Goal: Task Accomplishment & Management: Complete application form

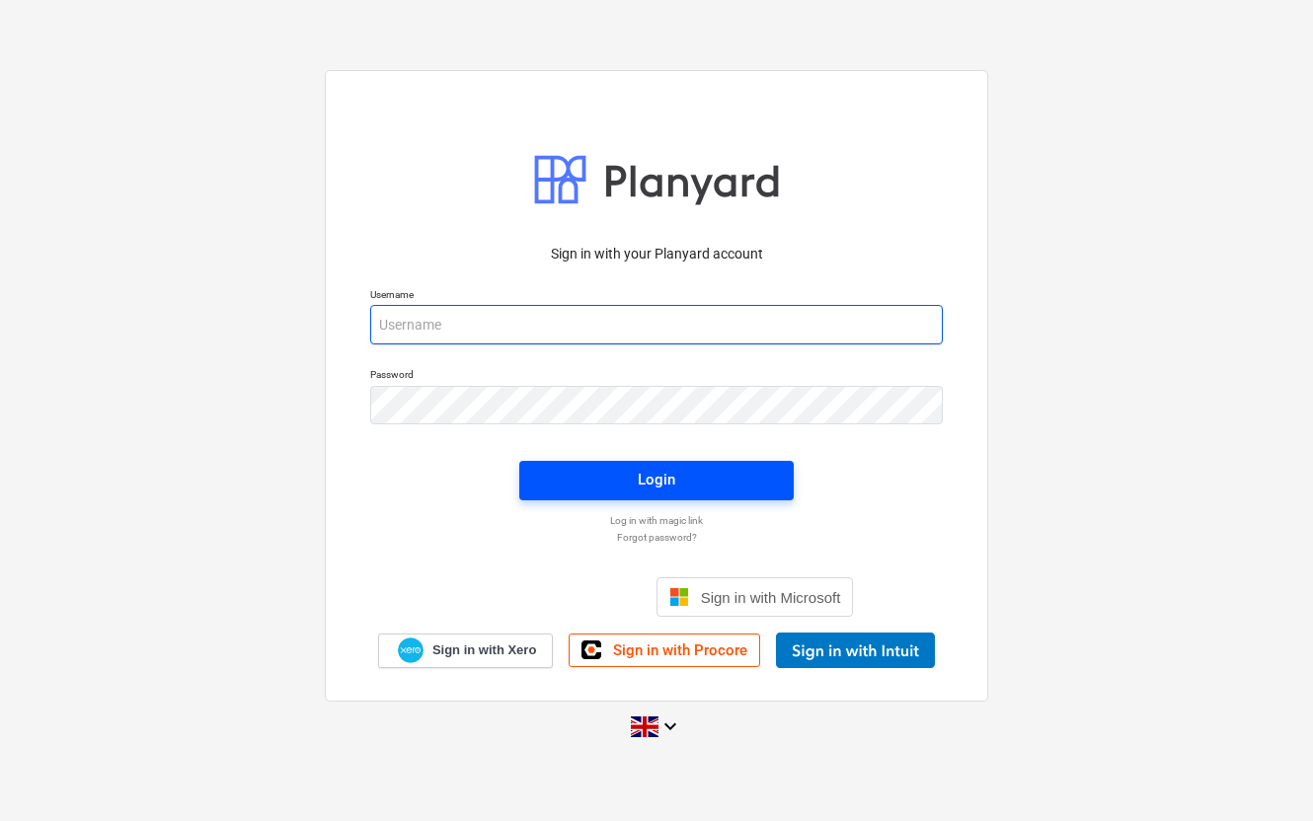
type input "[PERSON_NAME][EMAIL_ADDRESS][PERSON_NAME][DOMAIN_NAME]"
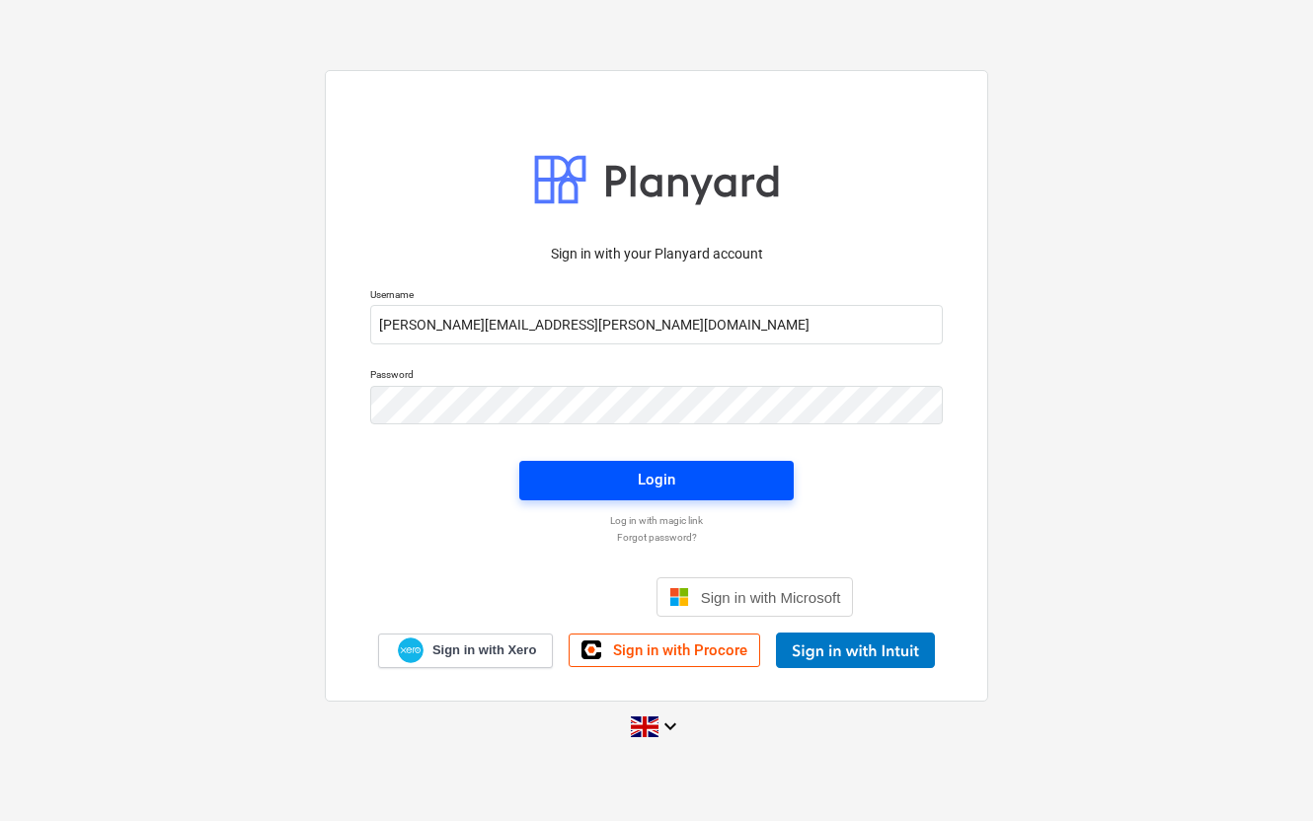
click at [622, 474] on span "Login" at bounding box center [656, 480] width 227 height 26
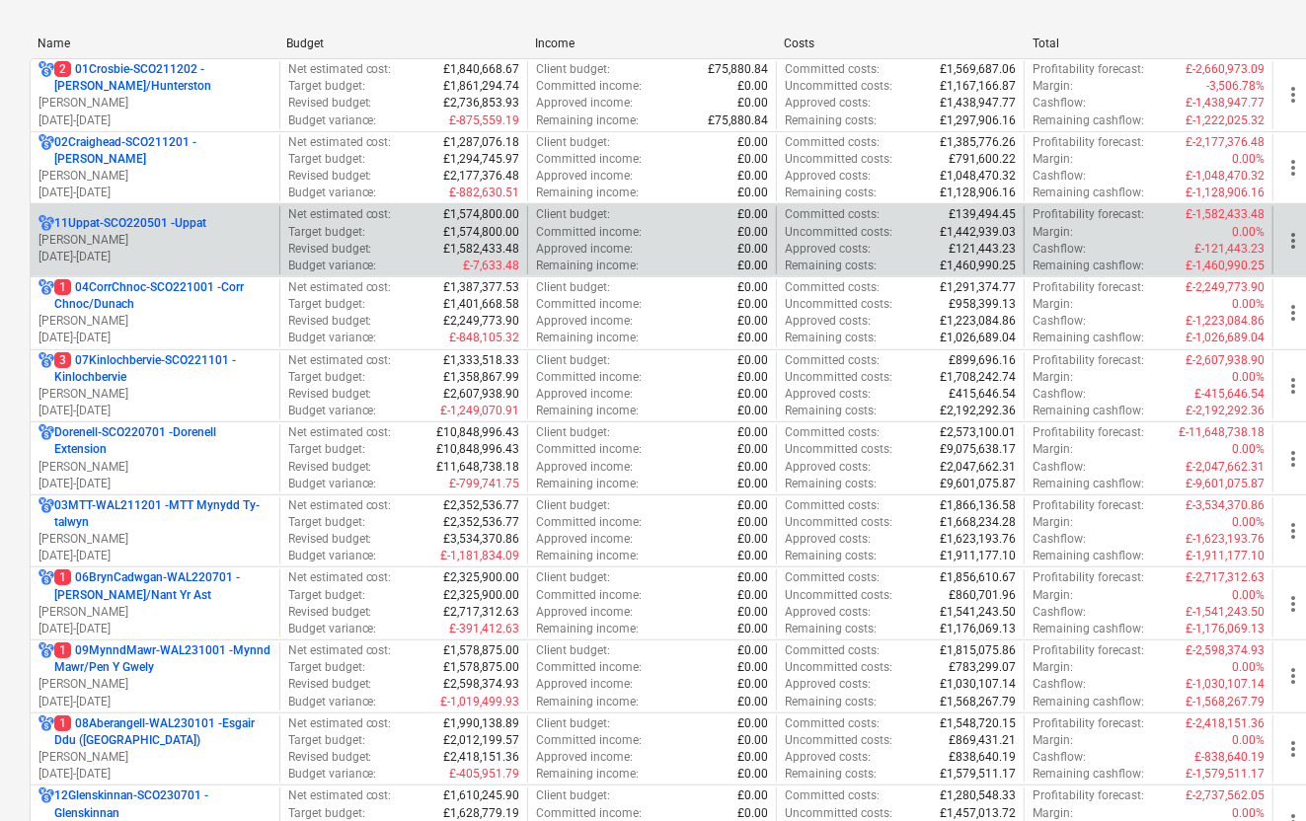
scroll to position [267, 0]
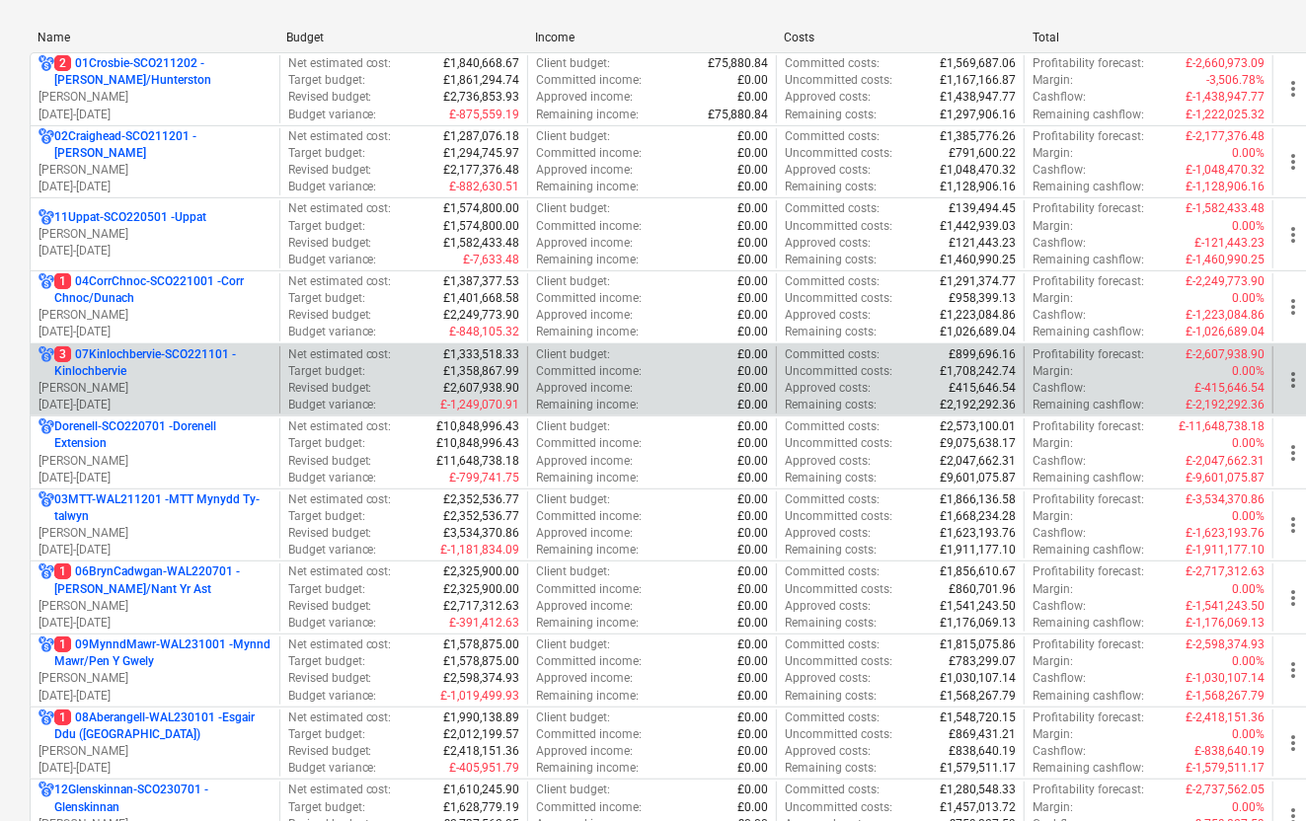
click at [182, 387] on p "[PERSON_NAME]" at bounding box center [154, 388] width 233 height 17
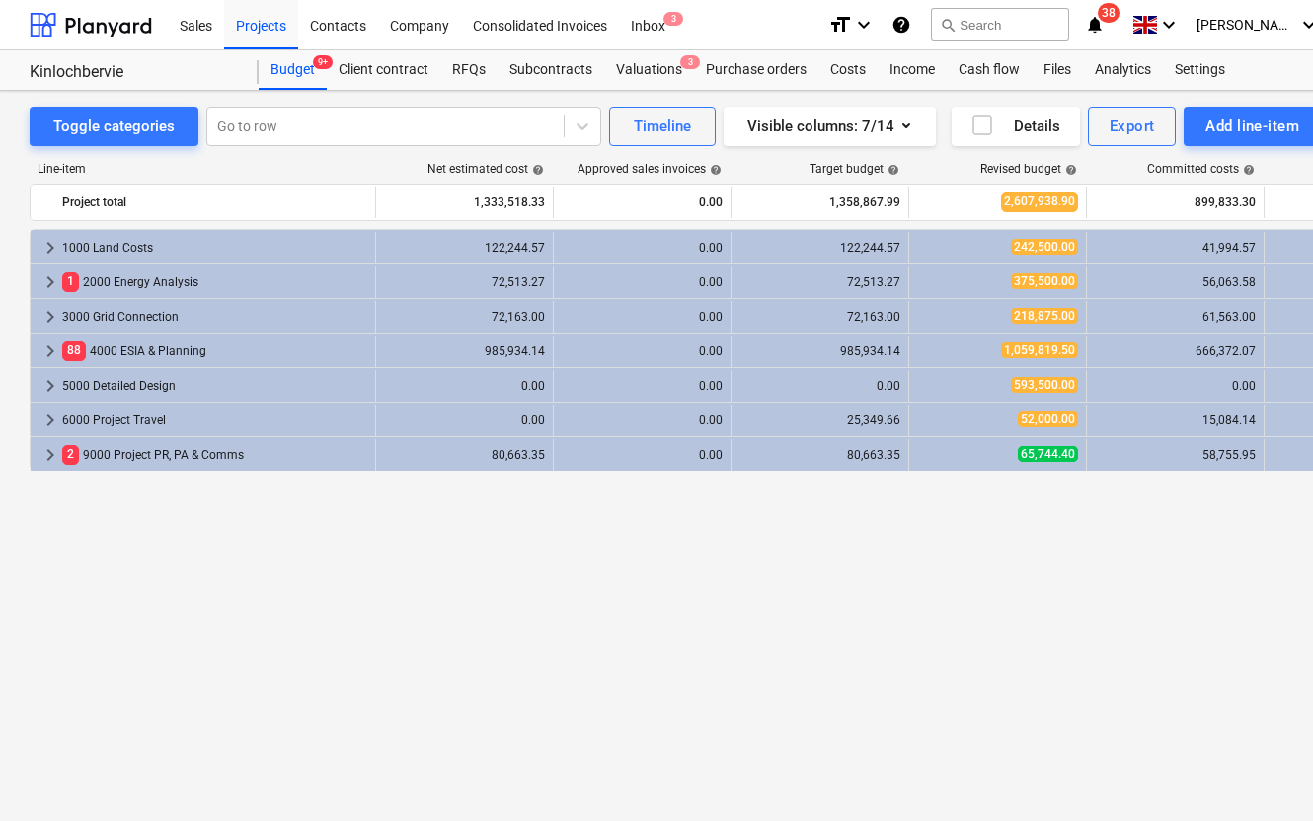
drag, startPoint x: 182, startPoint y: 387, endPoint x: 809, endPoint y: -3, distance: 738.9
click at [101, 668] on div "keyboard_arrow_right 1000 Land Costs 122,244.57 0.00 122,244.57 242,500.00 41,9…" at bounding box center [675, 484] width 1291 height 511
click at [814, 564] on div "keyboard_arrow_right 1000 Land Costs 122,244.57 0.00 122,244.57 242,500.00 41,9…" at bounding box center [675, 484] width 1291 height 511
click at [843, 61] on div "Costs" at bounding box center [847, 69] width 59 height 39
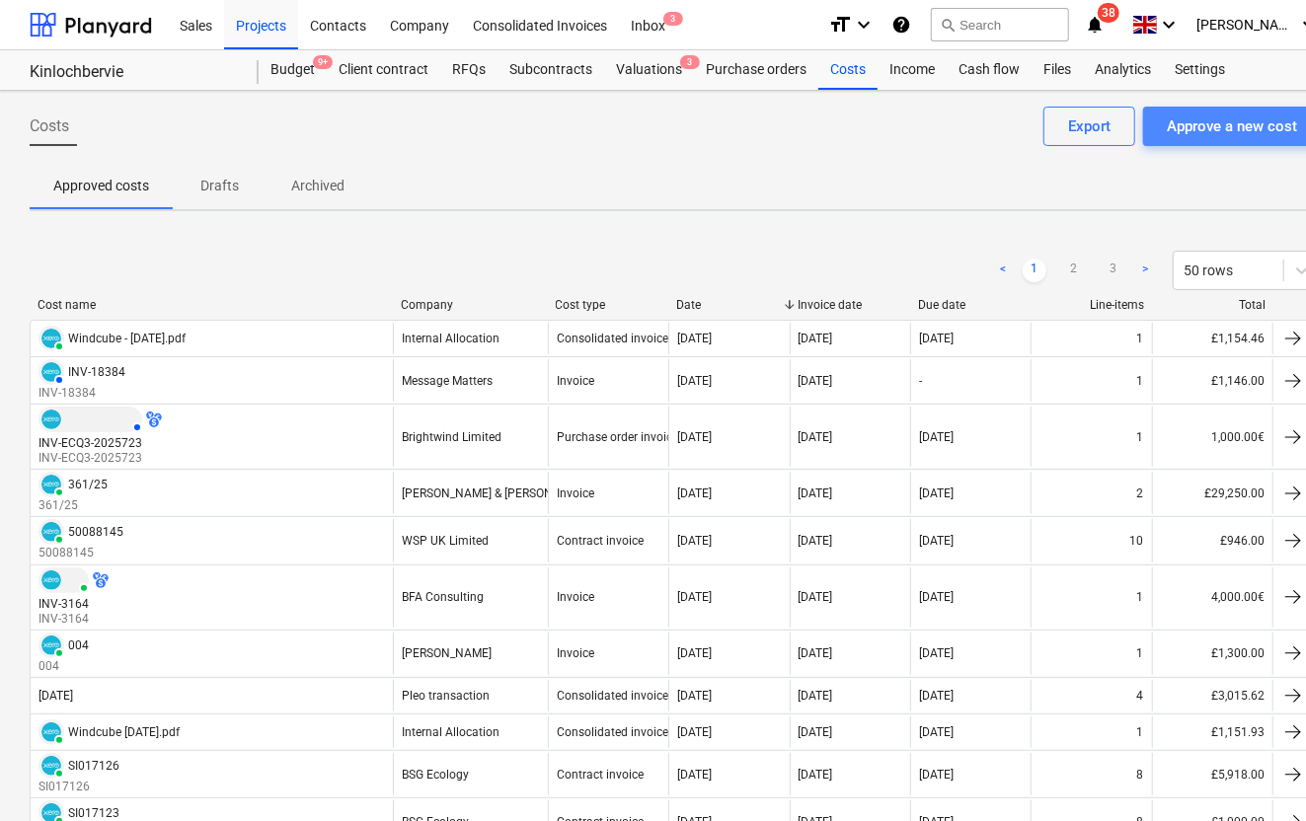
click at [1211, 132] on div "Approve a new cost" at bounding box center [1232, 126] width 130 height 26
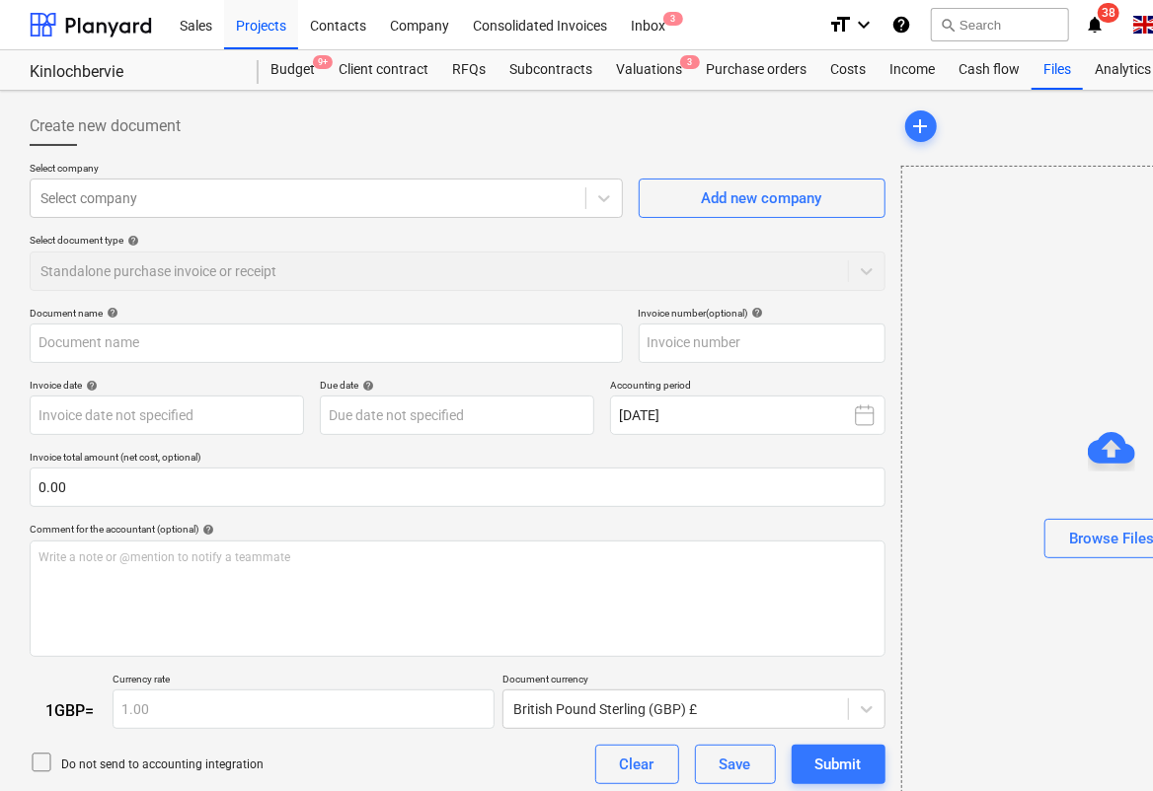
type input "Galileo Empower Uk Ltd June 016.docx"
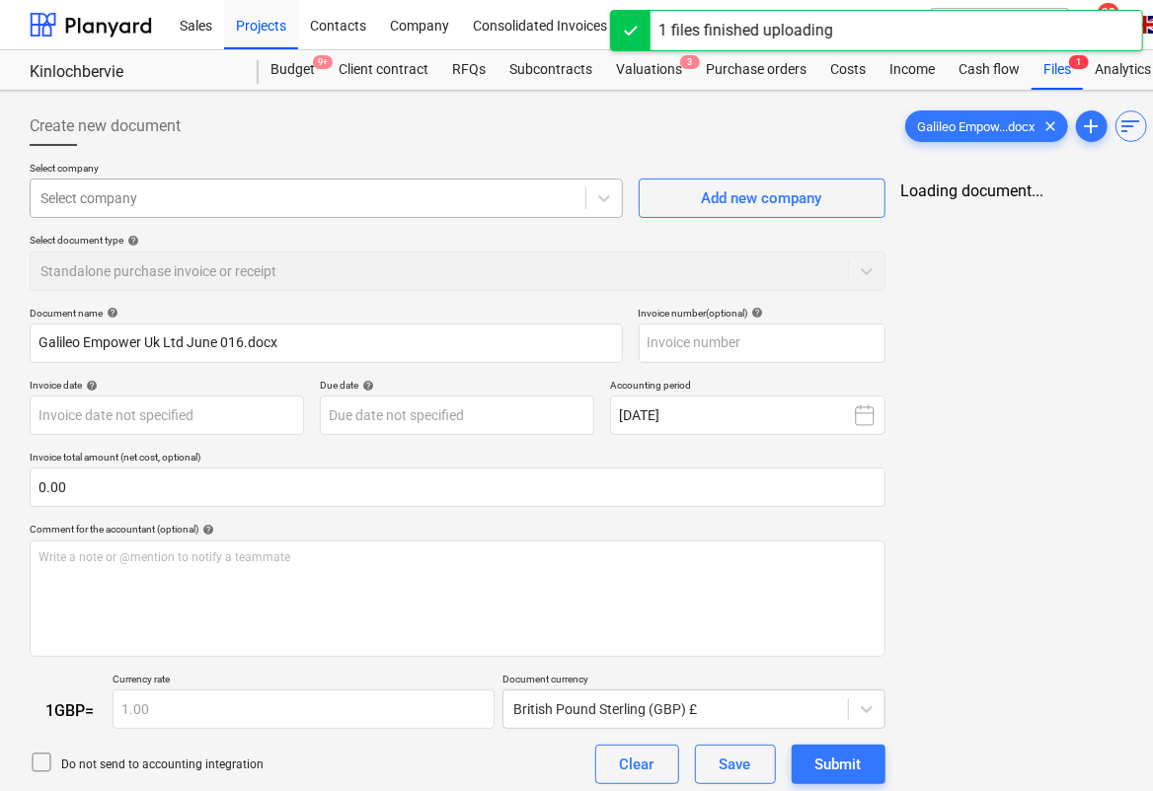
click at [444, 181] on div "Select company" at bounding box center [326, 198] width 593 height 39
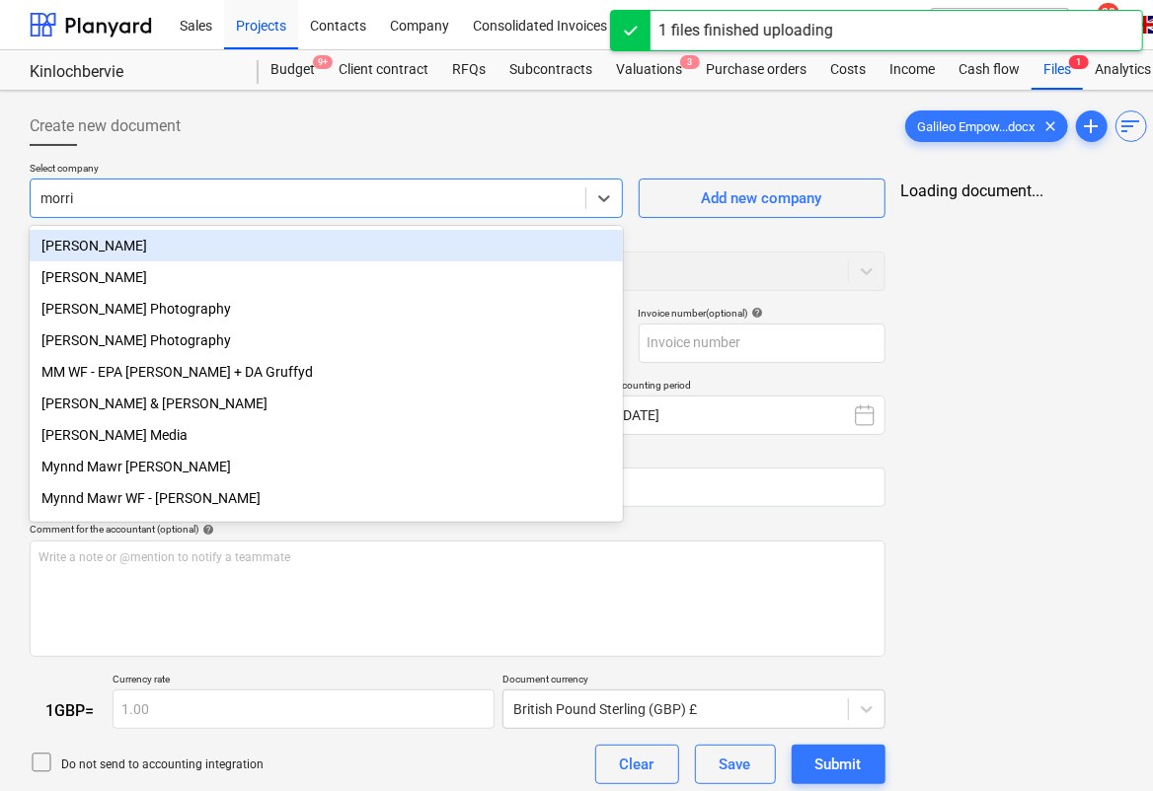
type input "[PERSON_NAME]"
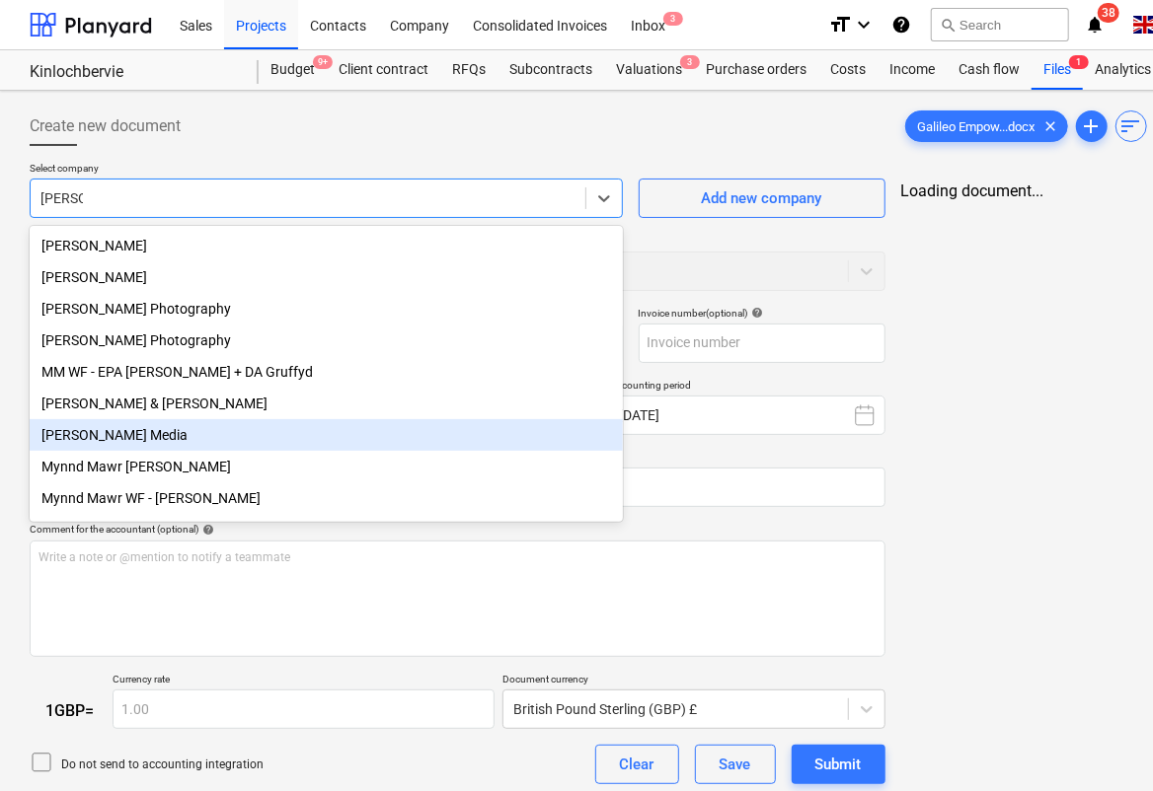
click at [136, 441] on div "[PERSON_NAME] Media" at bounding box center [326, 435] width 593 height 32
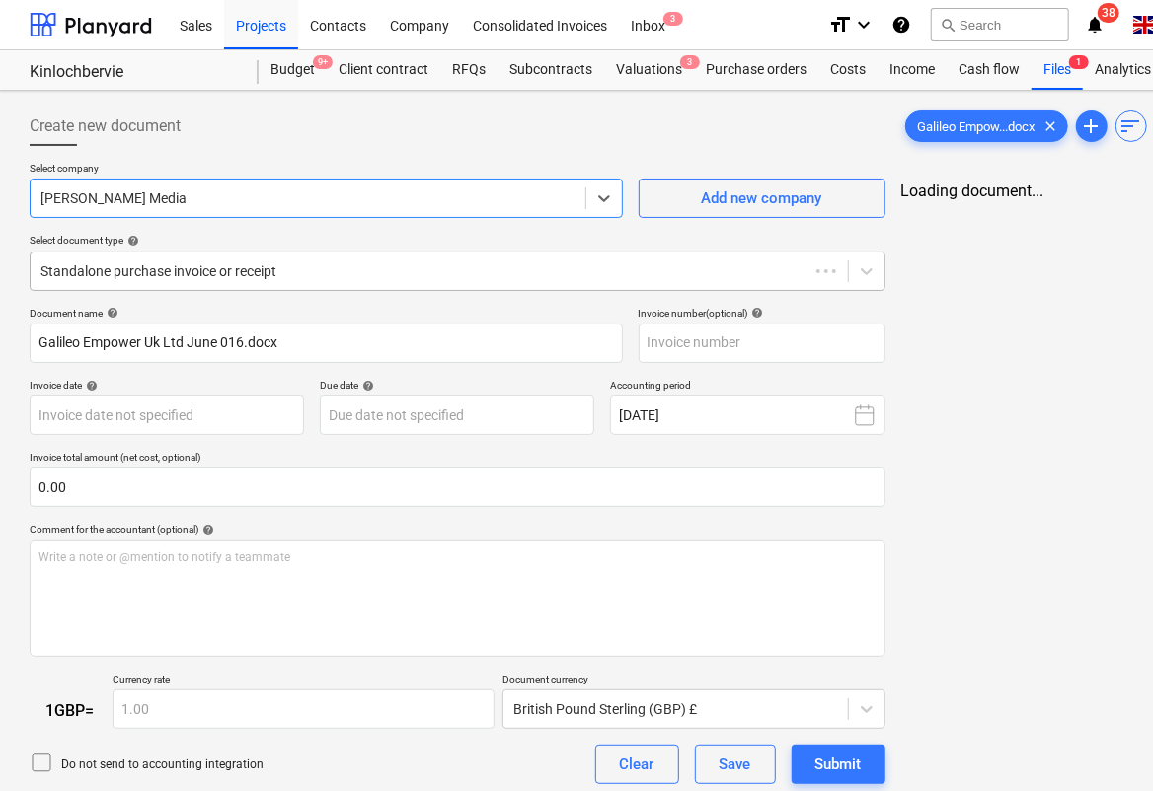
click at [269, 276] on div at bounding box center [419, 272] width 758 height 20
click at [406, 144] on div "Create new document" at bounding box center [458, 126] width 856 height 39
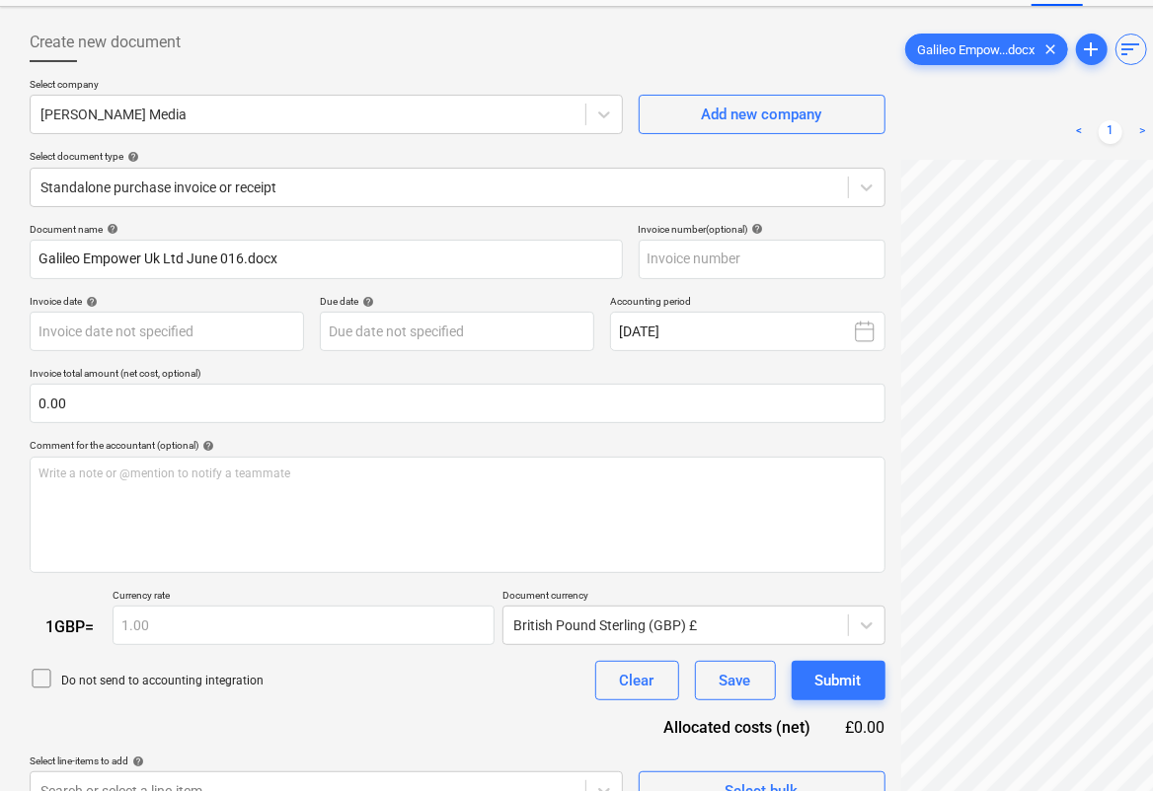
scroll to position [85, 0]
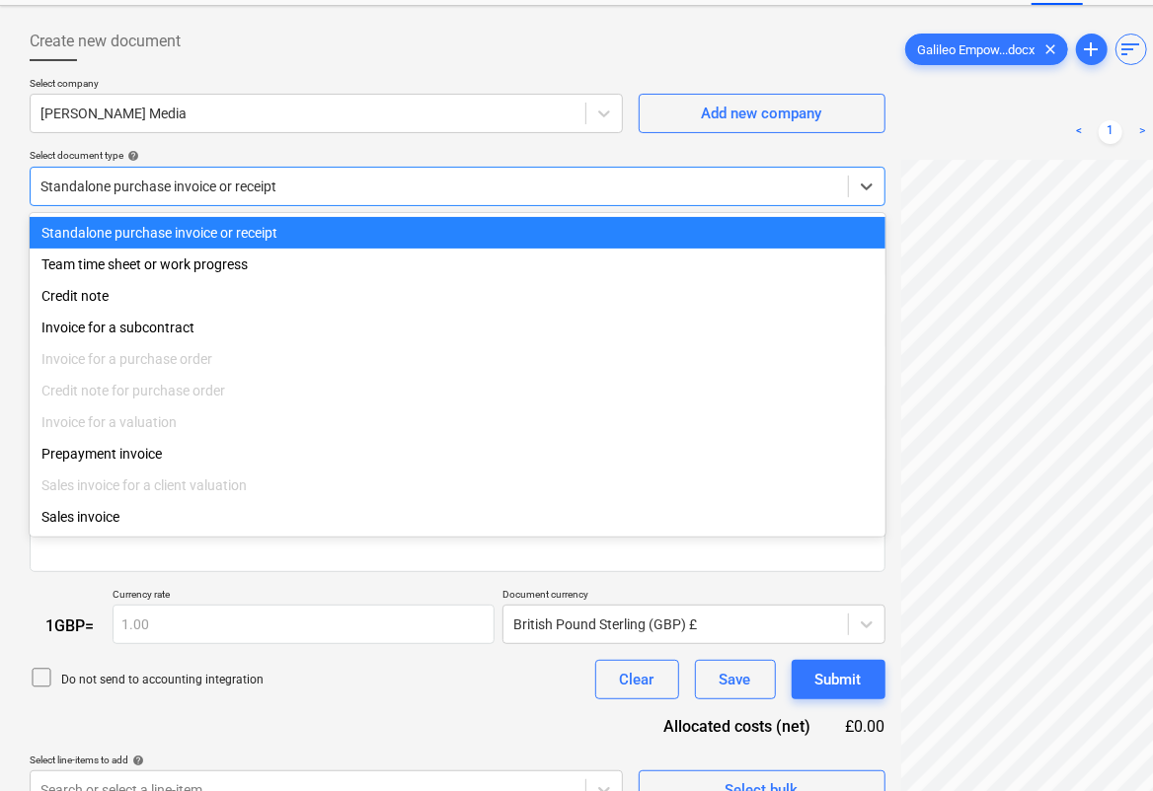
click at [382, 183] on div at bounding box center [438, 187] width 797 height 20
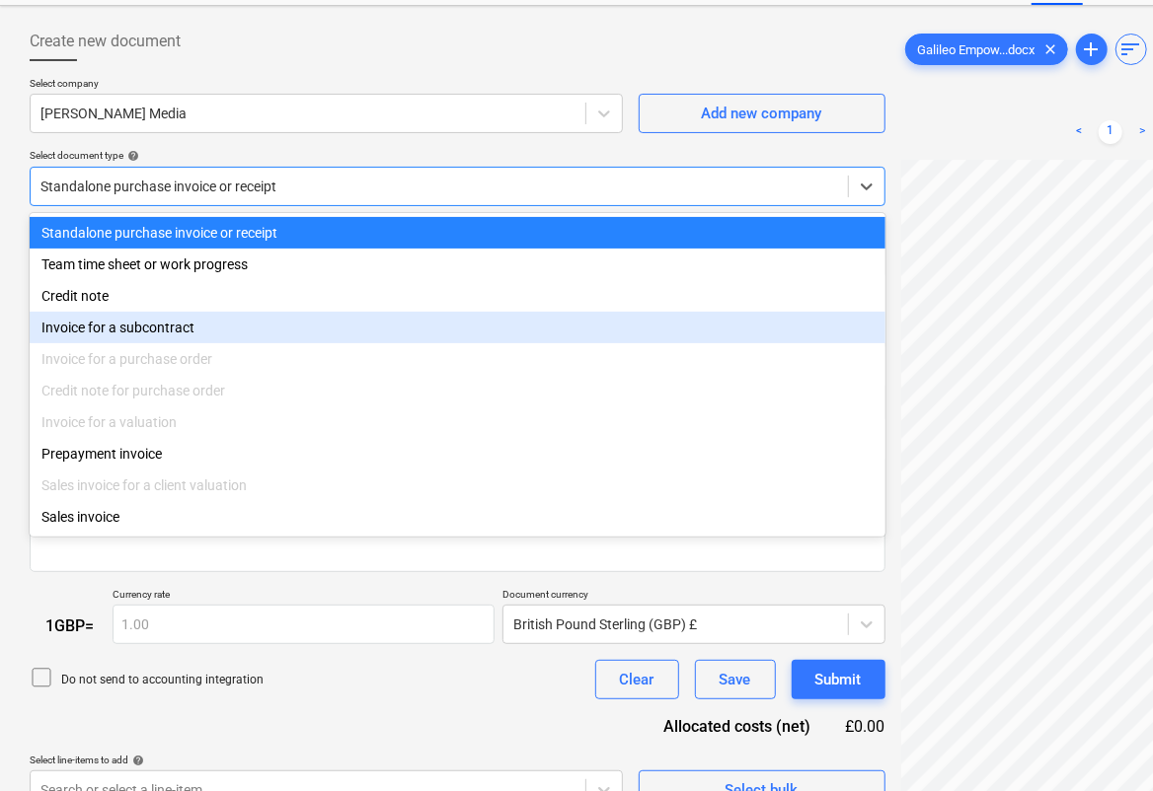
click at [178, 335] on div "Invoice for a subcontract" at bounding box center [458, 328] width 856 height 32
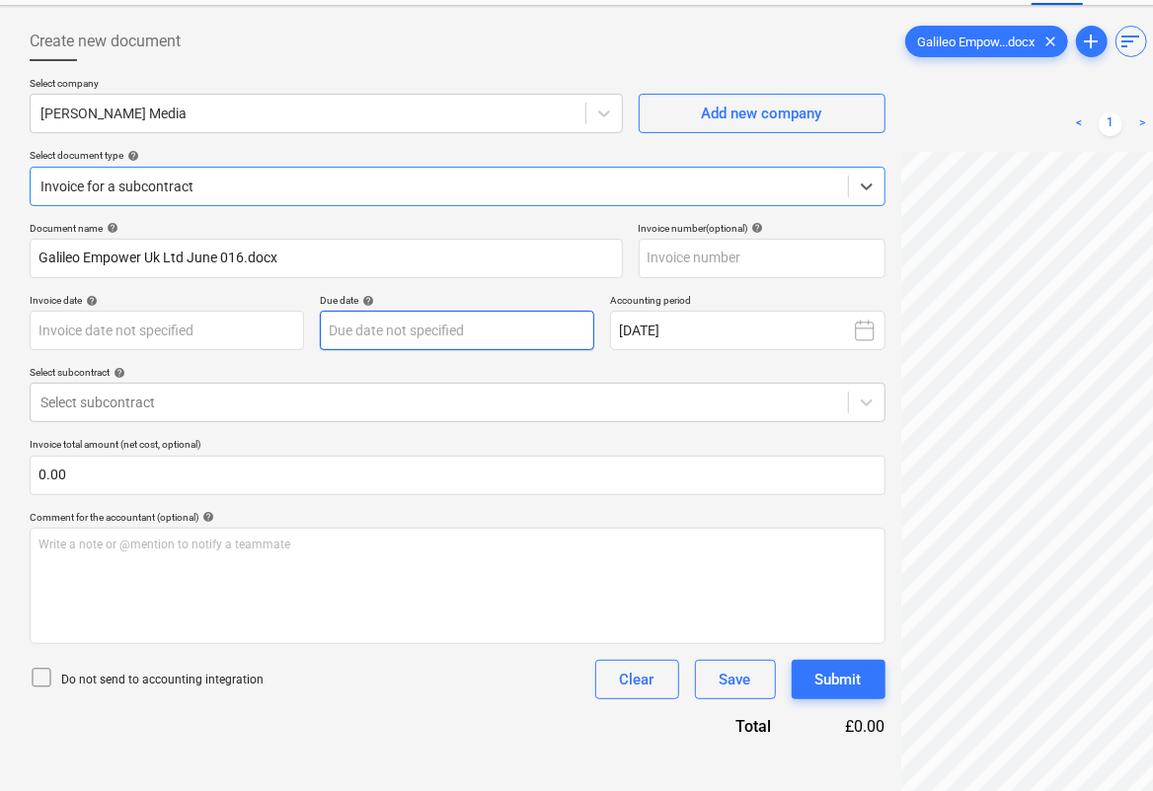
click at [405, 334] on body "Sales Projects Contacts Company Consolidated Invoices Inbox 3 format_size keybo…" at bounding box center [576, 310] width 1153 height 791
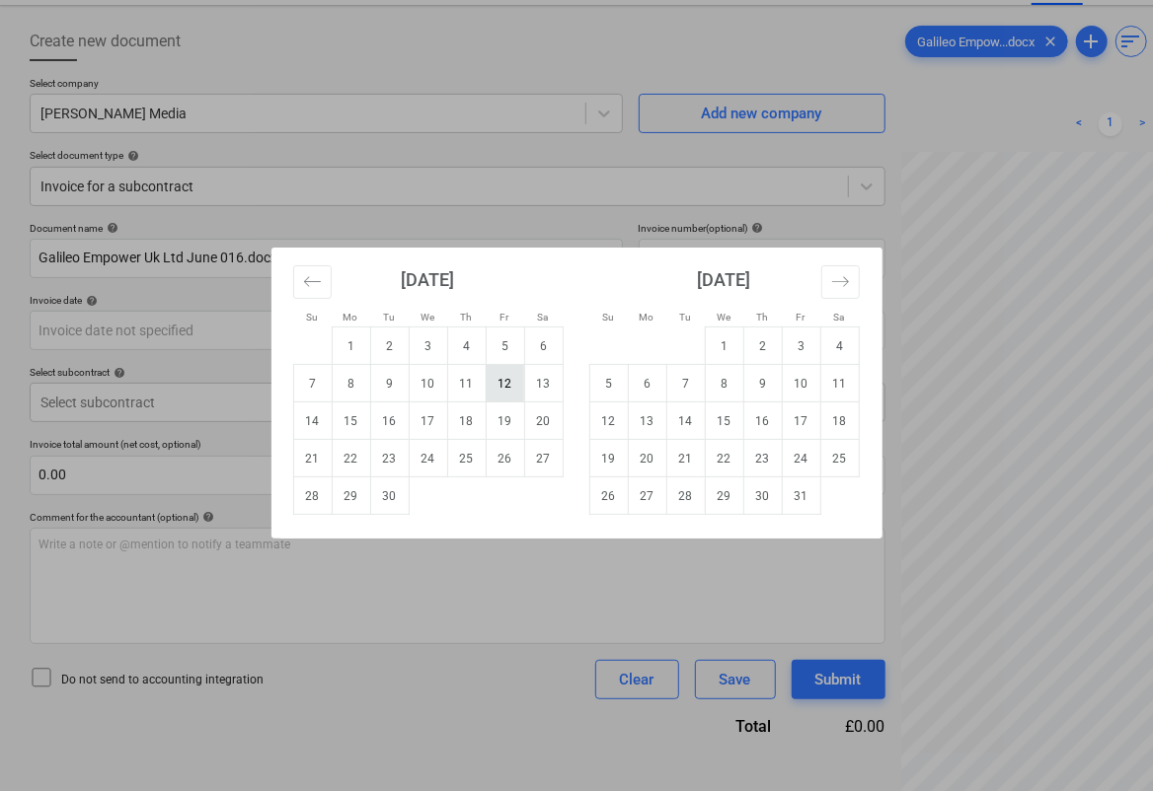
click at [495, 378] on td "12" at bounding box center [505, 384] width 38 height 38
type input "[DATE]"
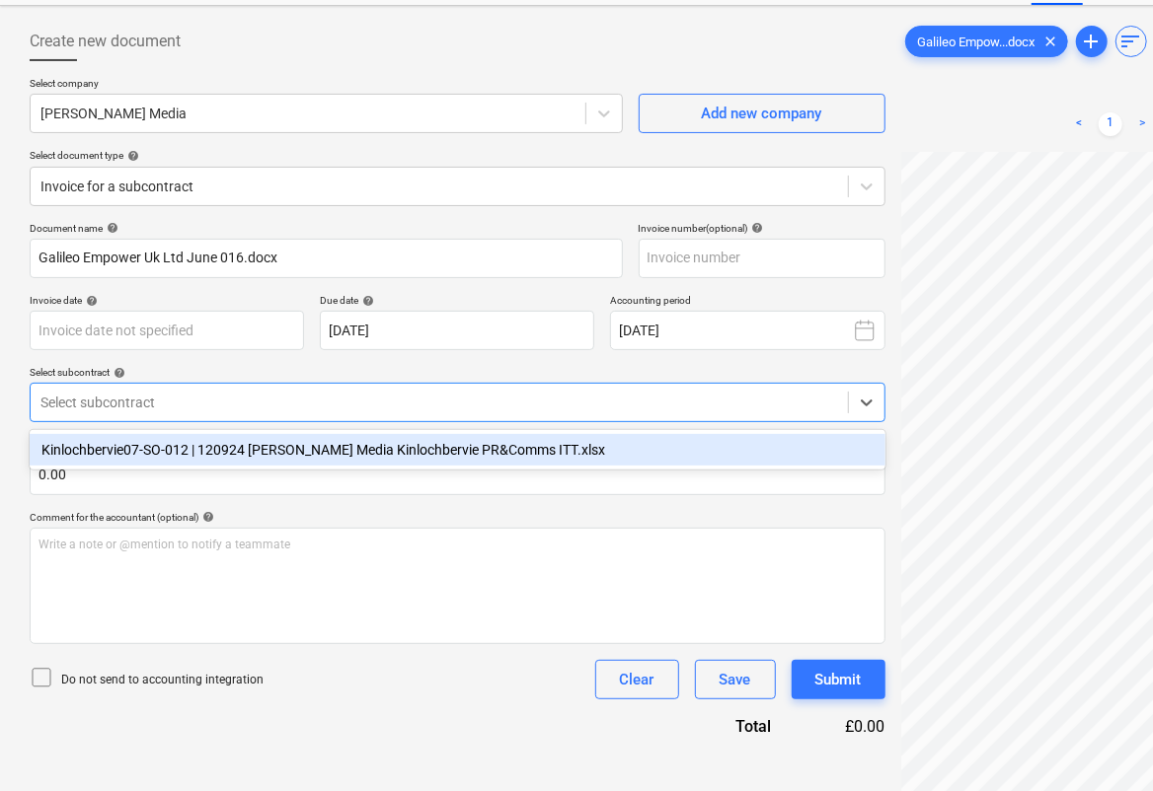
click at [252, 412] on div at bounding box center [438, 403] width 797 height 20
click at [242, 459] on div "Kinlochbervie07-SO-012 | 120924 [PERSON_NAME] Media Kinlochbervie PR&Comms ITT.…" at bounding box center [458, 450] width 856 height 32
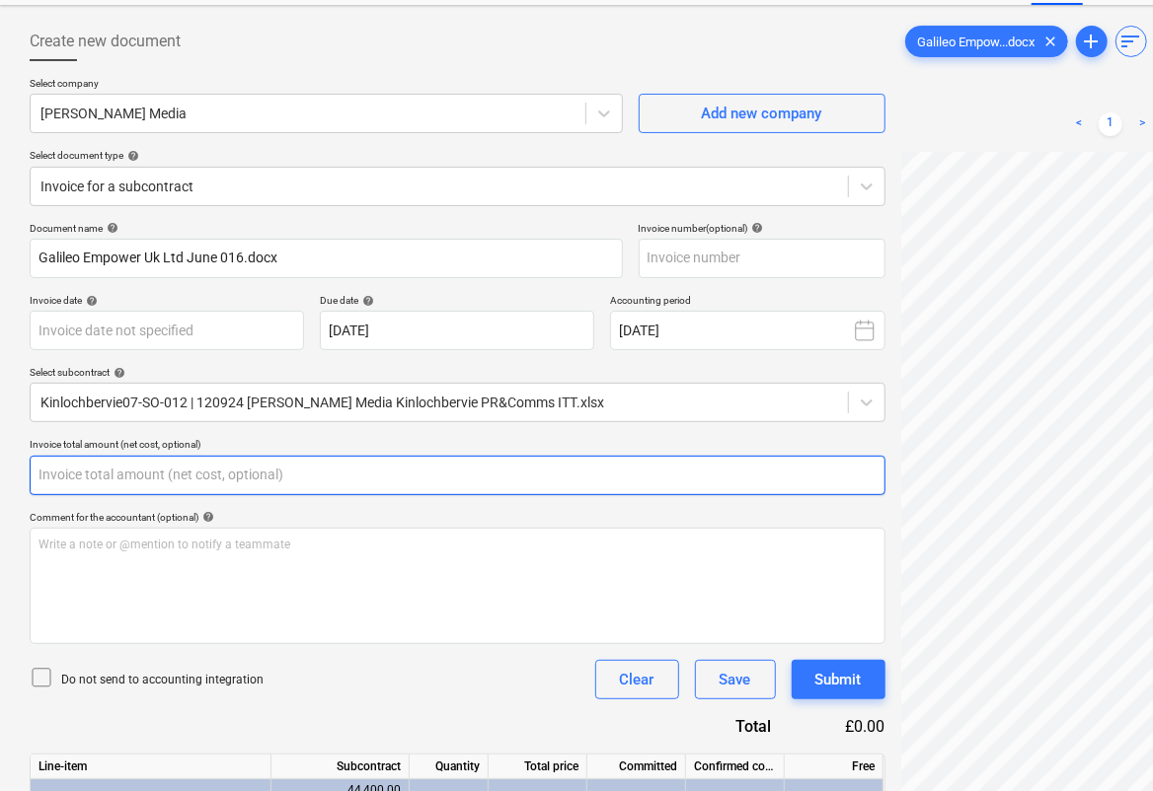
click at [186, 474] on input "text" at bounding box center [458, 475] width 856 height 39
type input "0.00"
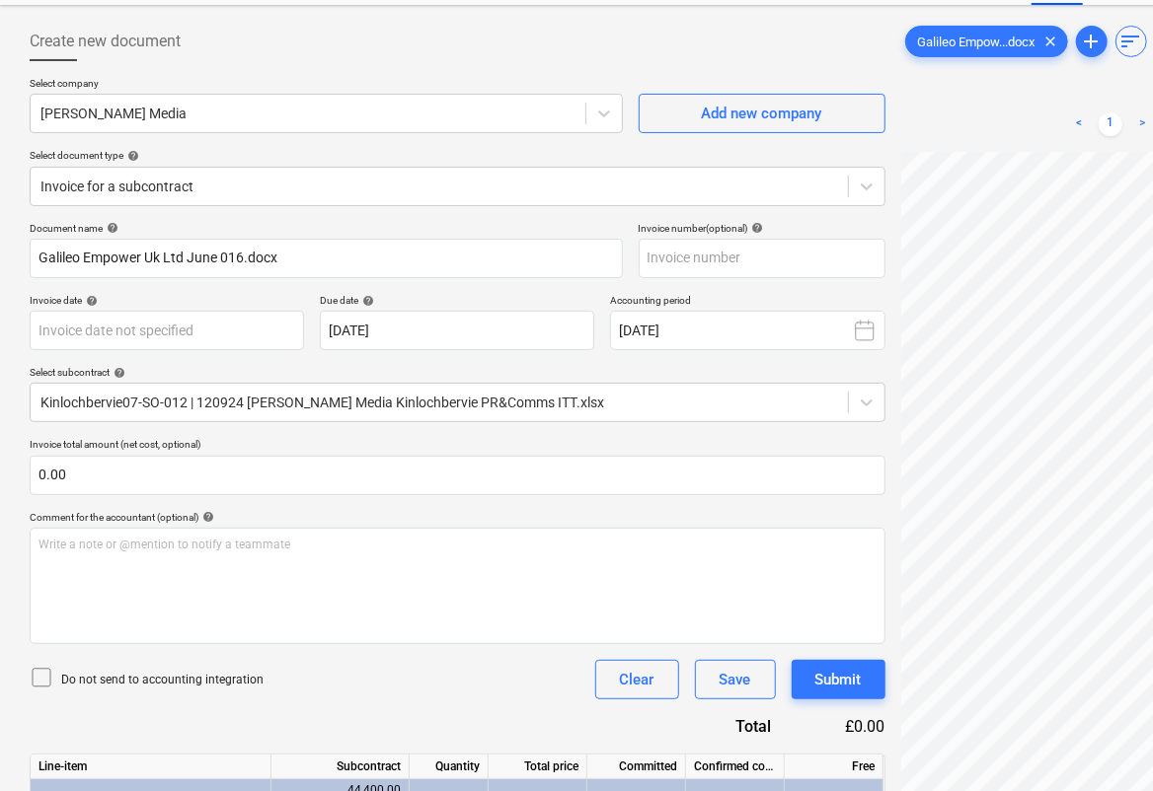
click at [730, 277] on div "Create new document Select company [PERSON_NAME] Media Add new company Select d…" at bounding box center [675, 675] width 1307 height 1322
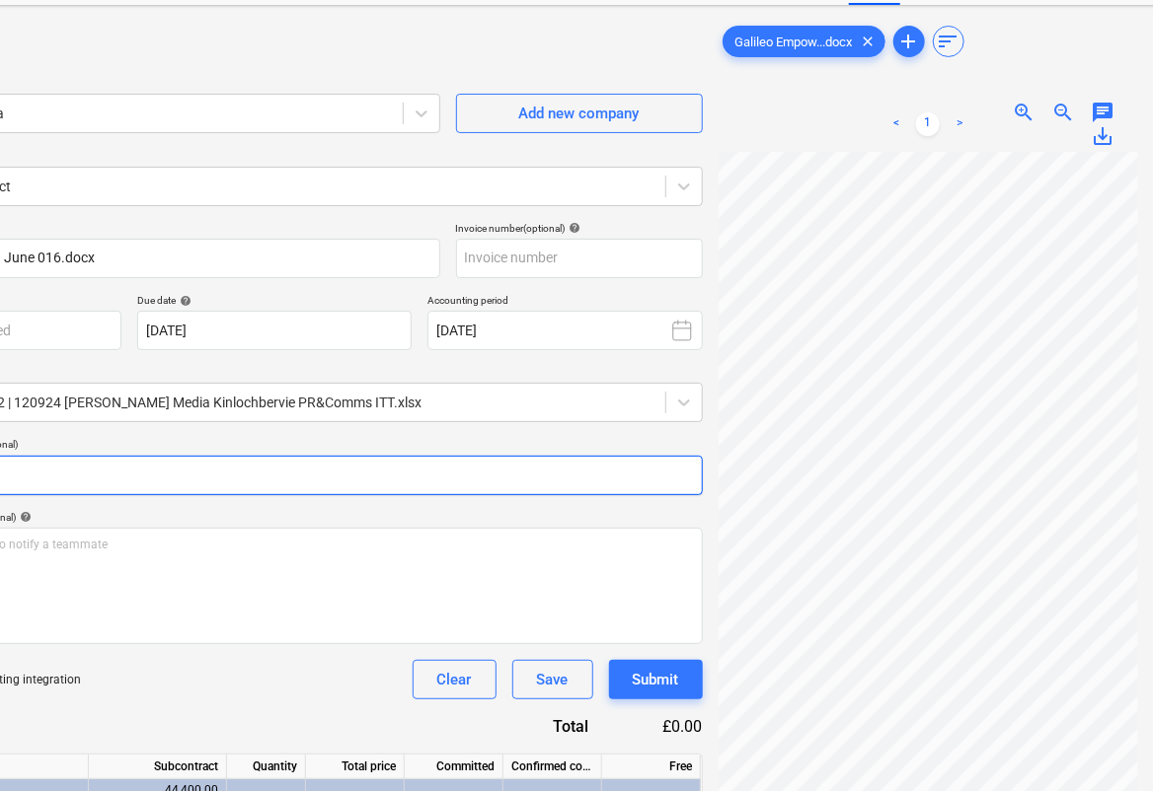
scroll to position [85, 0]
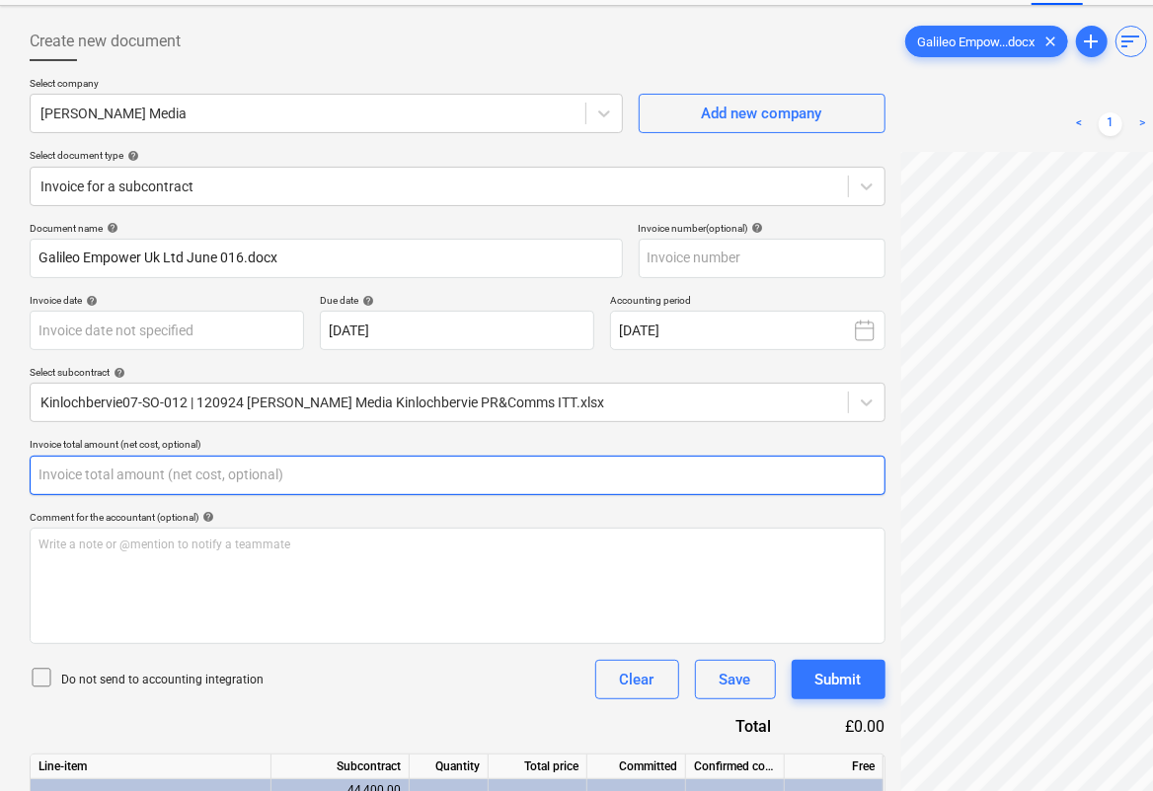
click at [184, 466] on input "text" at bounding box center [458, 475] width 856 height 39
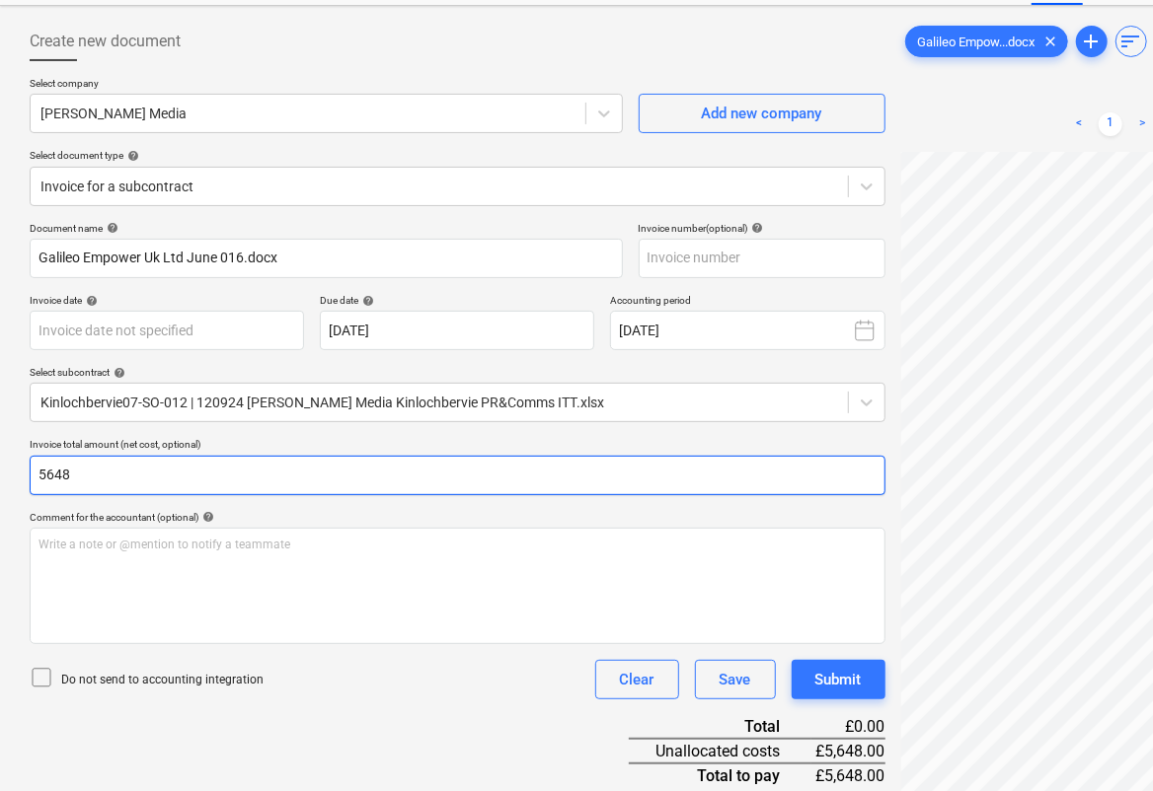
click at [107, 476] on input "5648" at bounding box center [458, 475] width 856 height 39
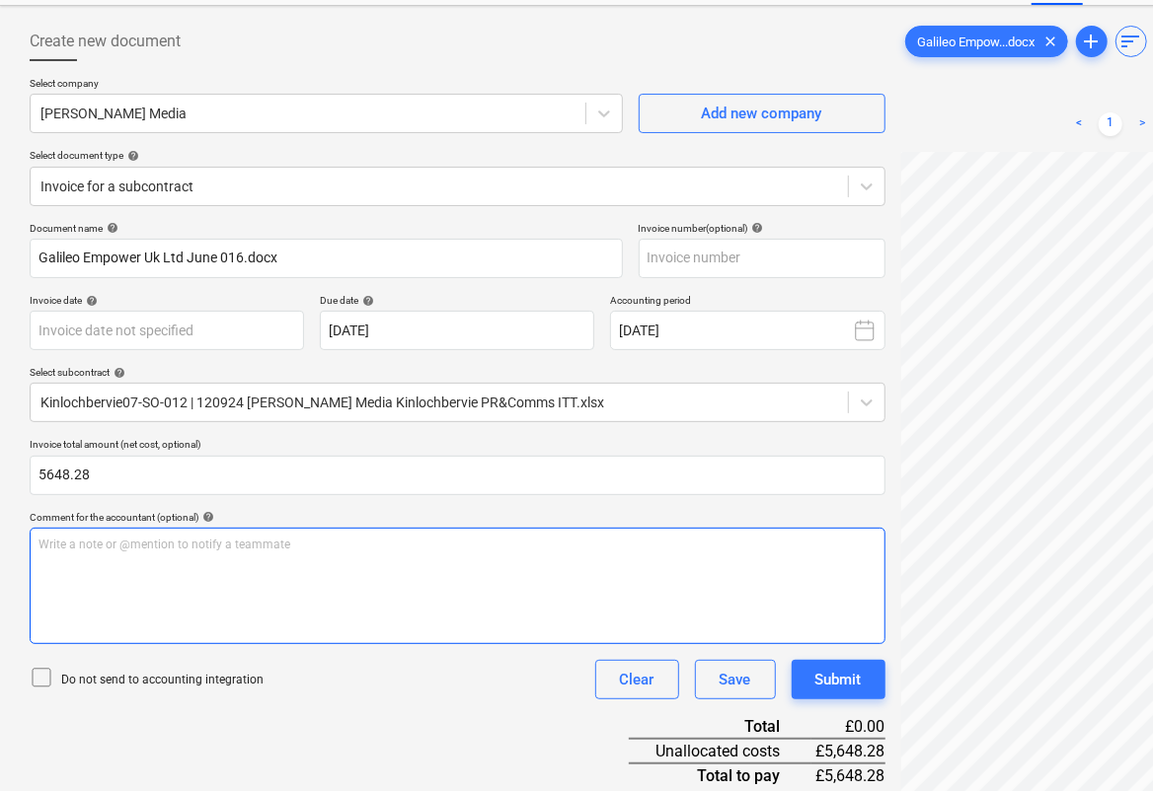
type input "5,648.28"
click at [123, 565] on div "Write a note or @mention to notify a teammate [PERSON_NAME]" at bounding box center [458, 586] width 856 height 116
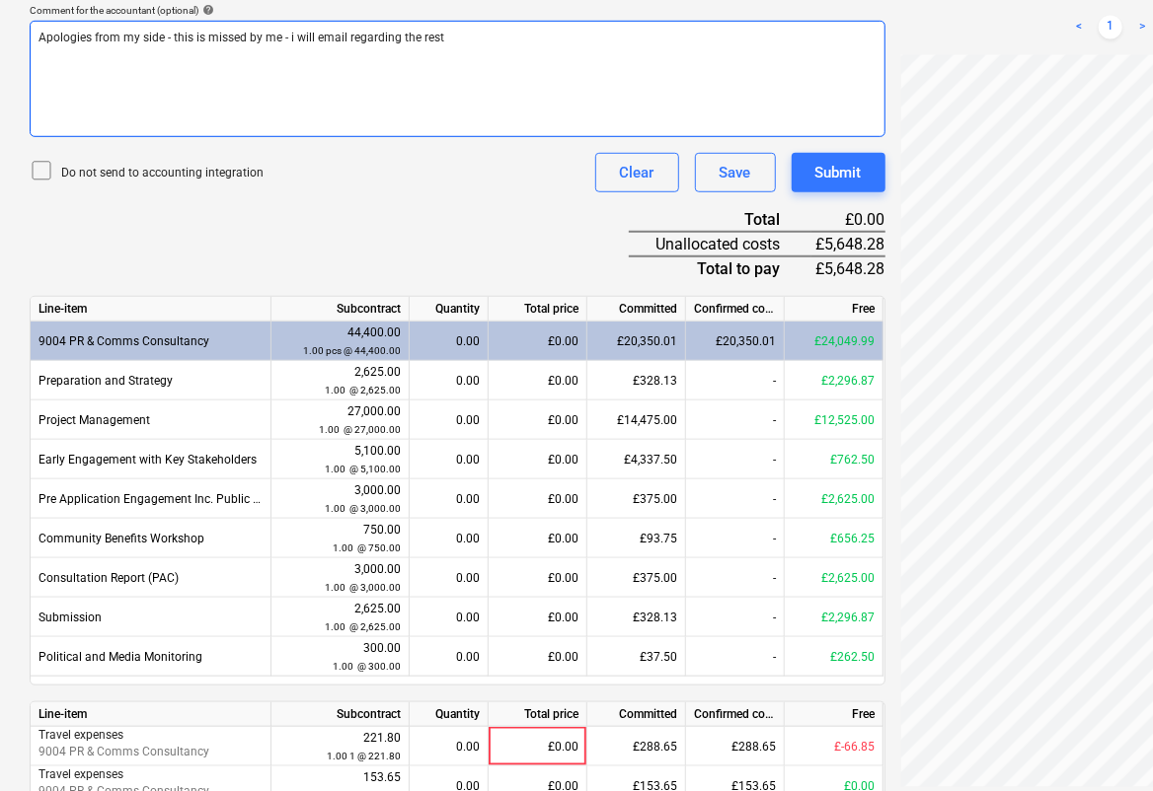
scroll to position [597, 0]
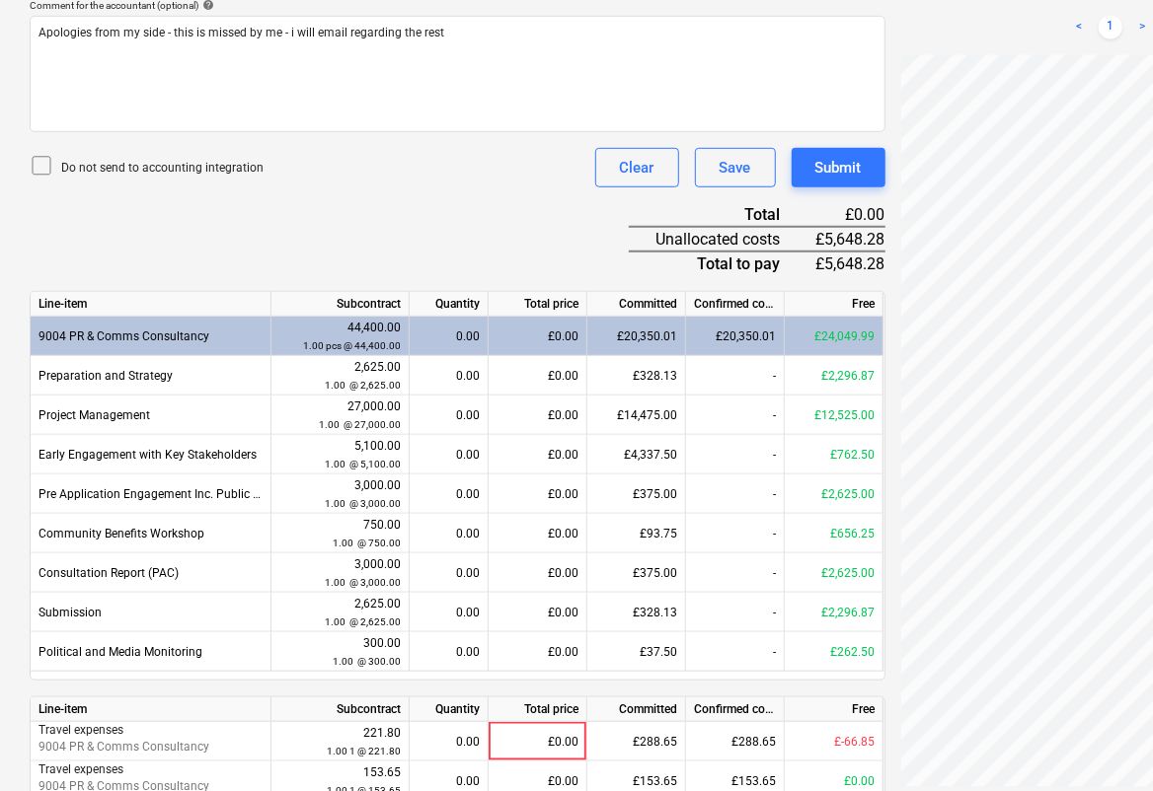
click at [529, 228] on div "Document name help Galileo Empower Uk Ltd June 016.docx Invoice number (optiona…" at bounding box center [458, 288] width 856 height 1156
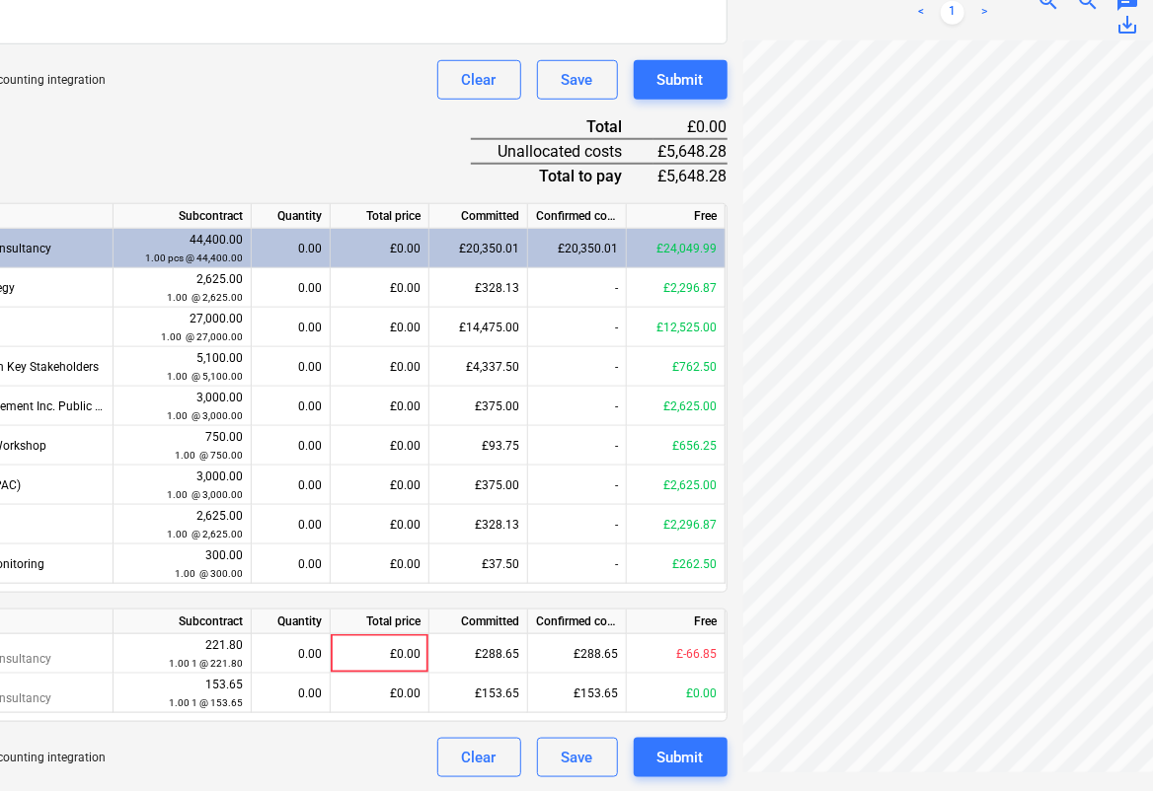
scroll to position [377, 290]
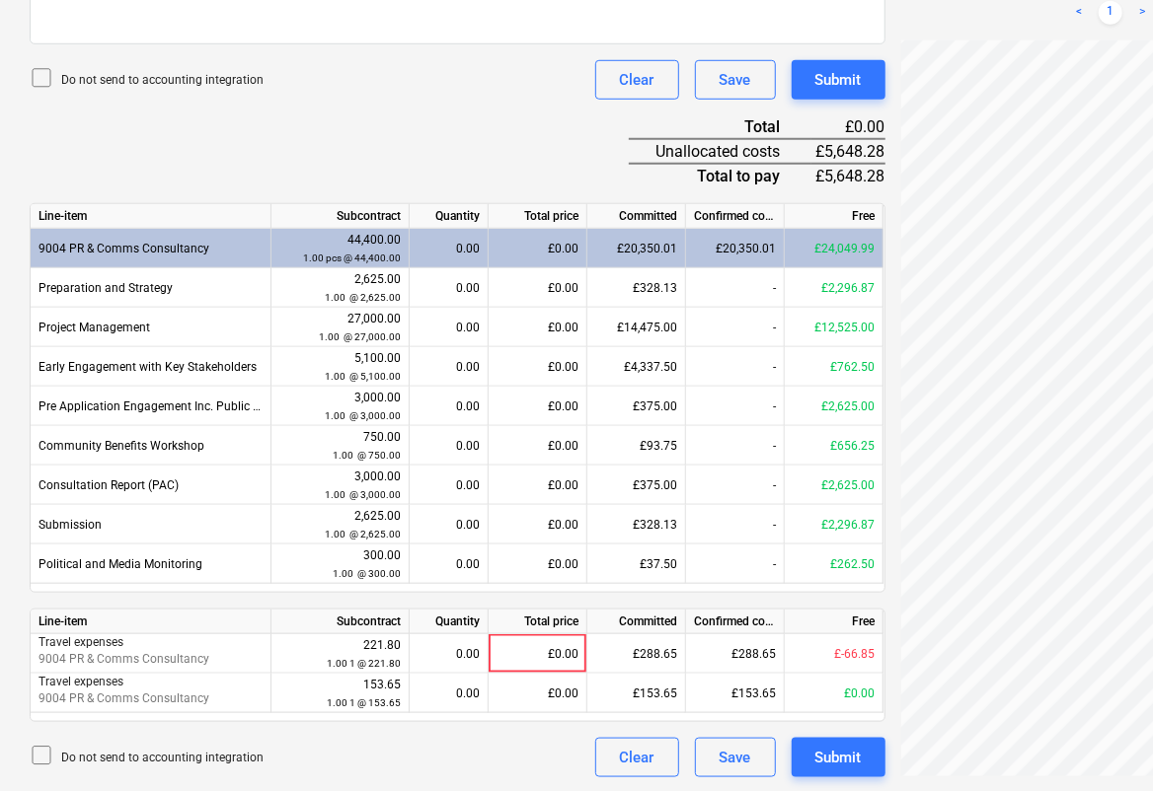
scroll to position [685, 7]
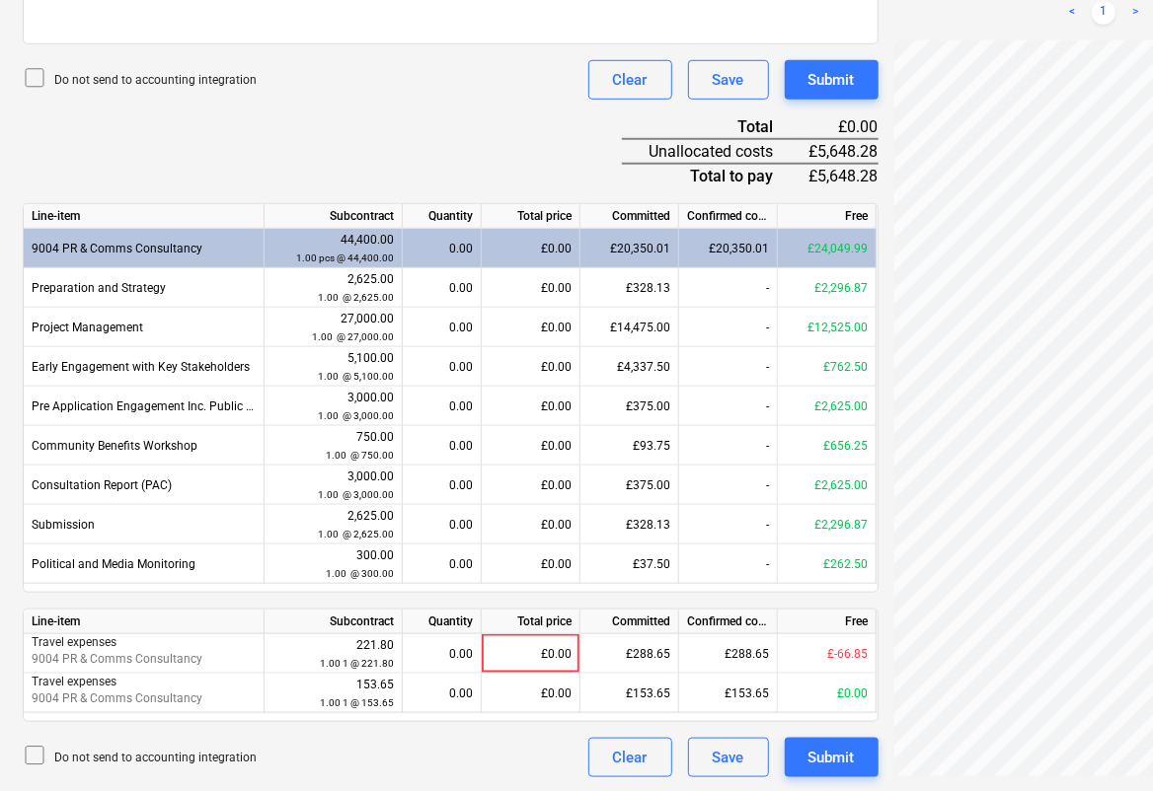
click at [534, 255] on div "£0.00" at bounding box center [531, 248] width 99 height 39
click at [535, 250] on div "£0.00" at bounding box center [531, 248] width 99 height 39
click at [563, 249] on div "£0.00" at bounding box center [531, 248] width 99 height 39
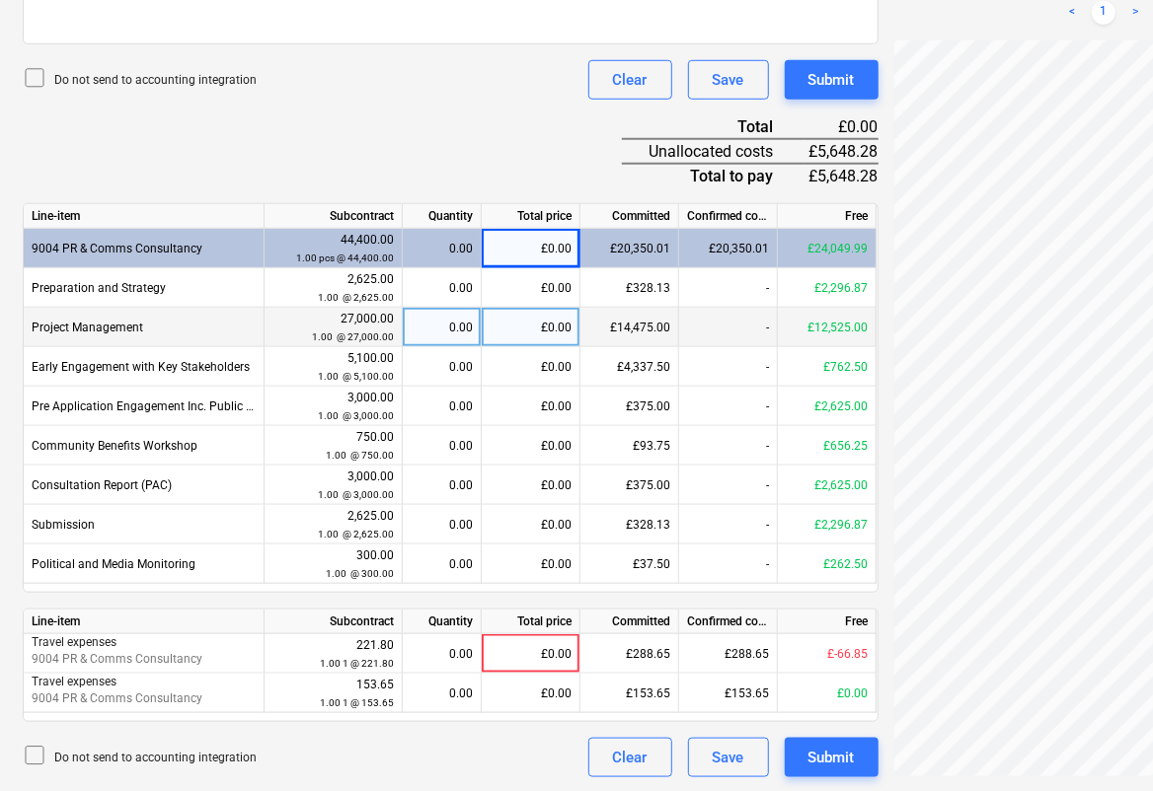
click at [530, 325] on div "£0.00" at bounding box center [531, 327] width 99 height 39
type input "3700"
click at [449, 95] on div "Do not send to accounting integration Clear Save Submit" at bounding box center [451, 79] width 856 height 39
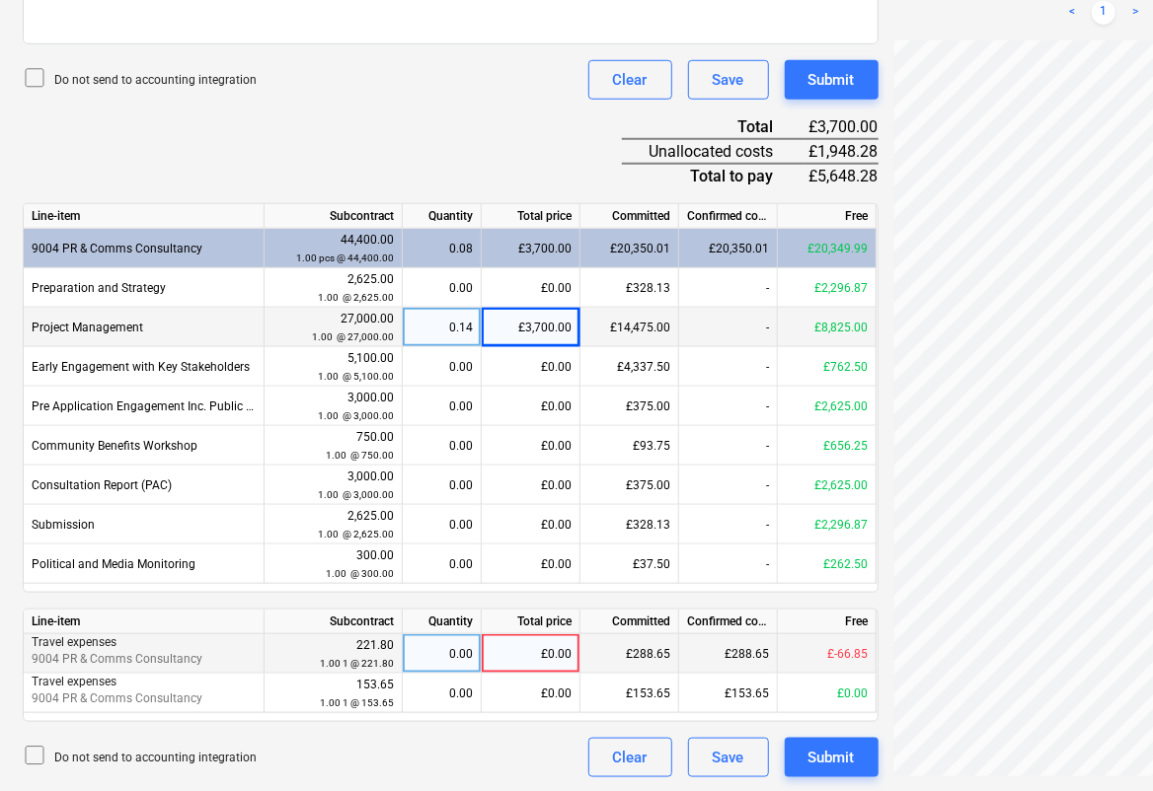
click at [496, 664] on div "£0.00" at bounding box center [531, 654] width 99 height 39
type input "1948.28"
click at [478, 99] on div "Document name help Galileo Empower Uk Ltd June 016.docx Invoice number (optiona…" at bounding box center [451, 200] width 856 height 1156
click at [838, 757] on div "Submit" at bounding box center [831, 758] width 46 height 26
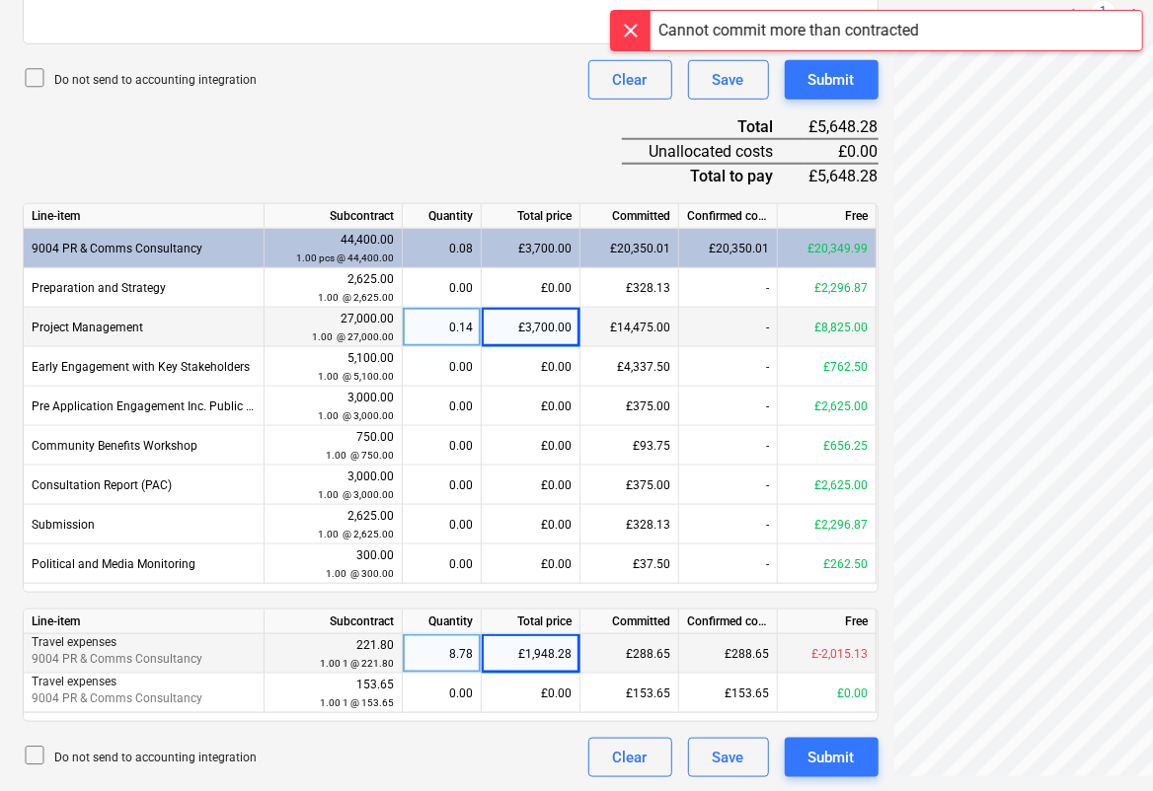
click at [835, 38] on div "Cannot commit more than contracted" at bounding box center [788, 31] width 261 height 24
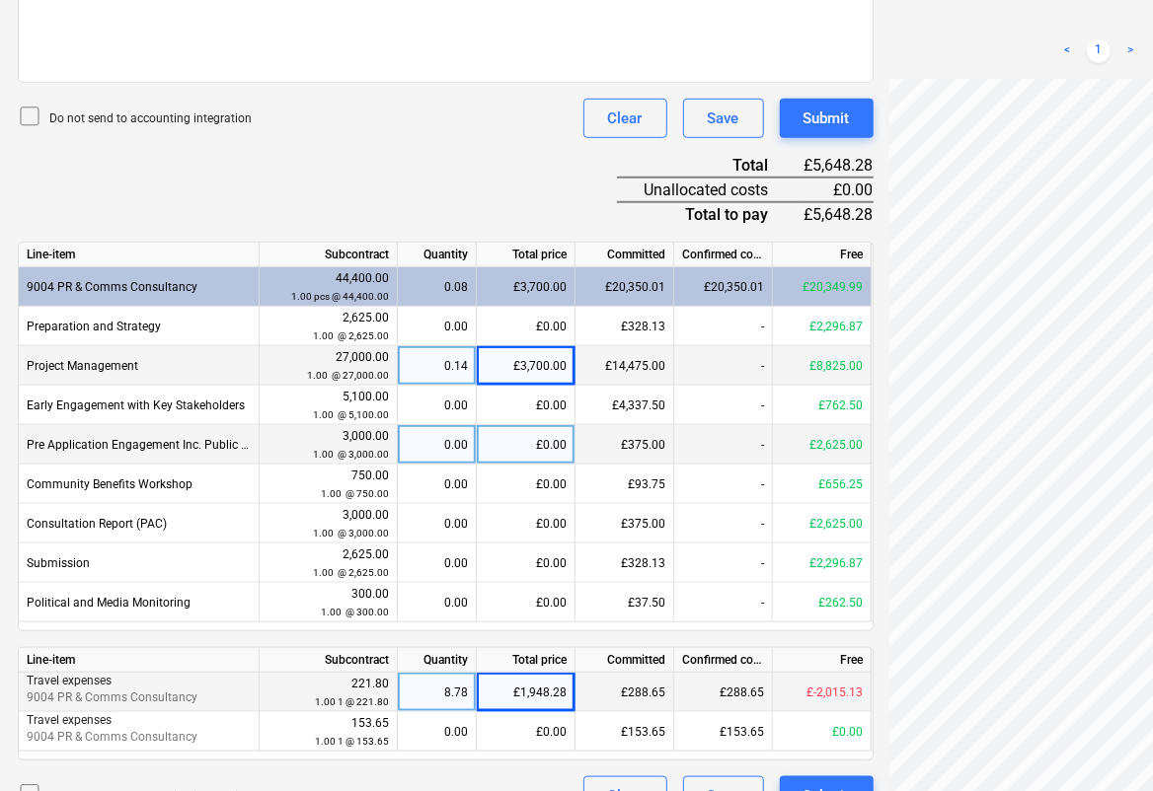
scroll to position [685, 12]
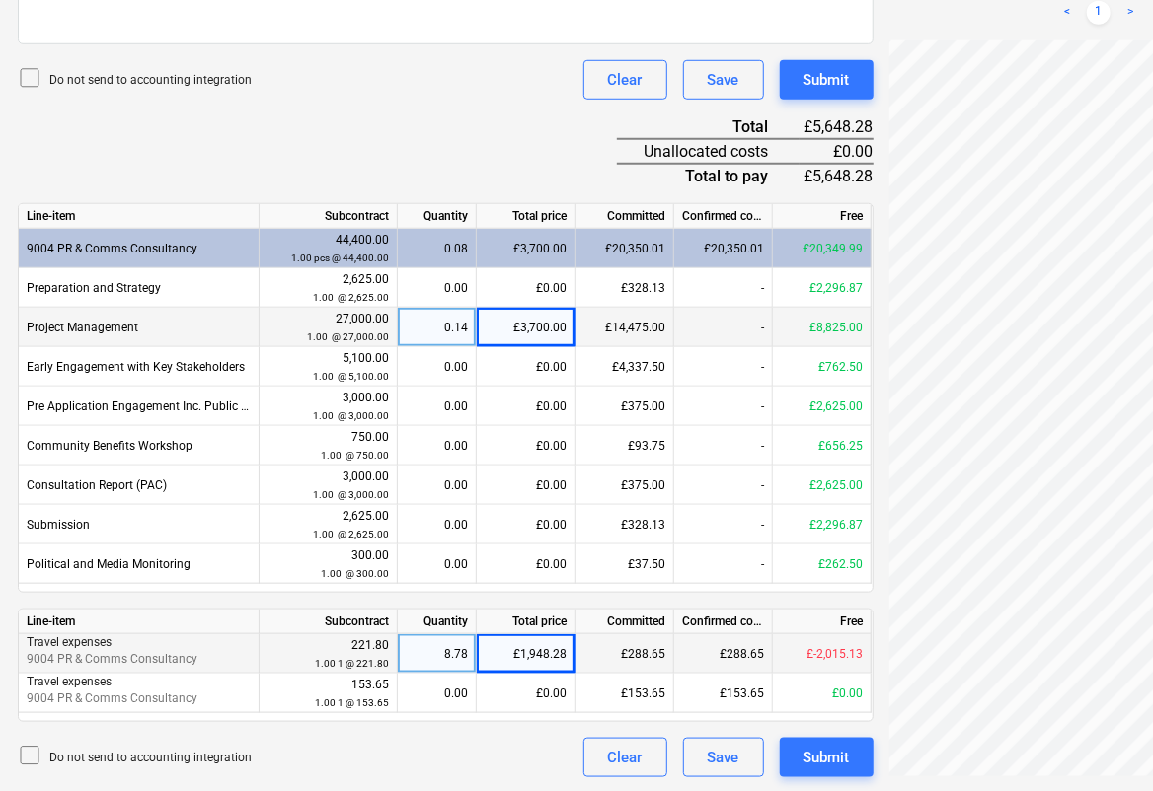
click at [445, 658] on div "8.78" at bounding box center [437, 654] width 62 height 39
type input "1"
click at [497, 123] on div "Document name help Galileo Empower Uk Ltd June 016.docx Invoice number (optiona…" at bounding box center [446, 200] width 856 height 1156
click at [442, 647] on div "1.00" at bounding box center [437, 654] width 62 height 39
click at [518, 328] on div "£3,700.00" at bounding box center [526, 327] width 99 height 39
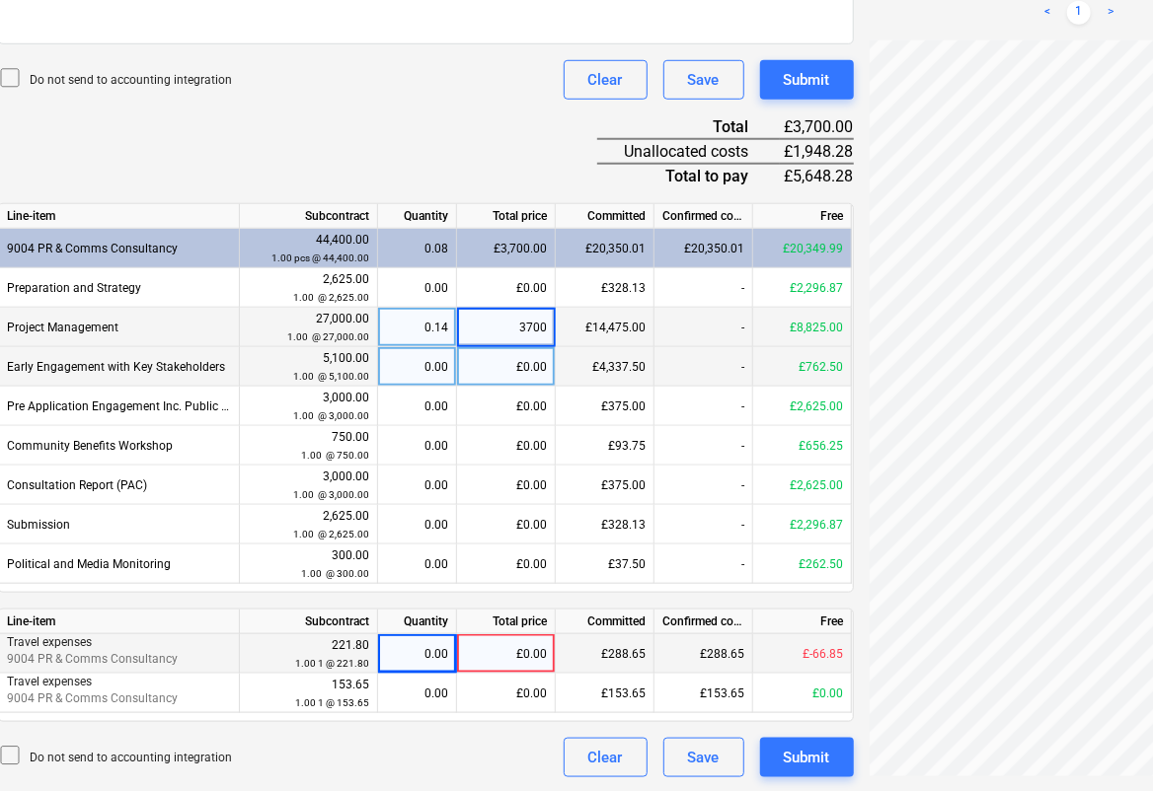
scroll to position [685, 33]
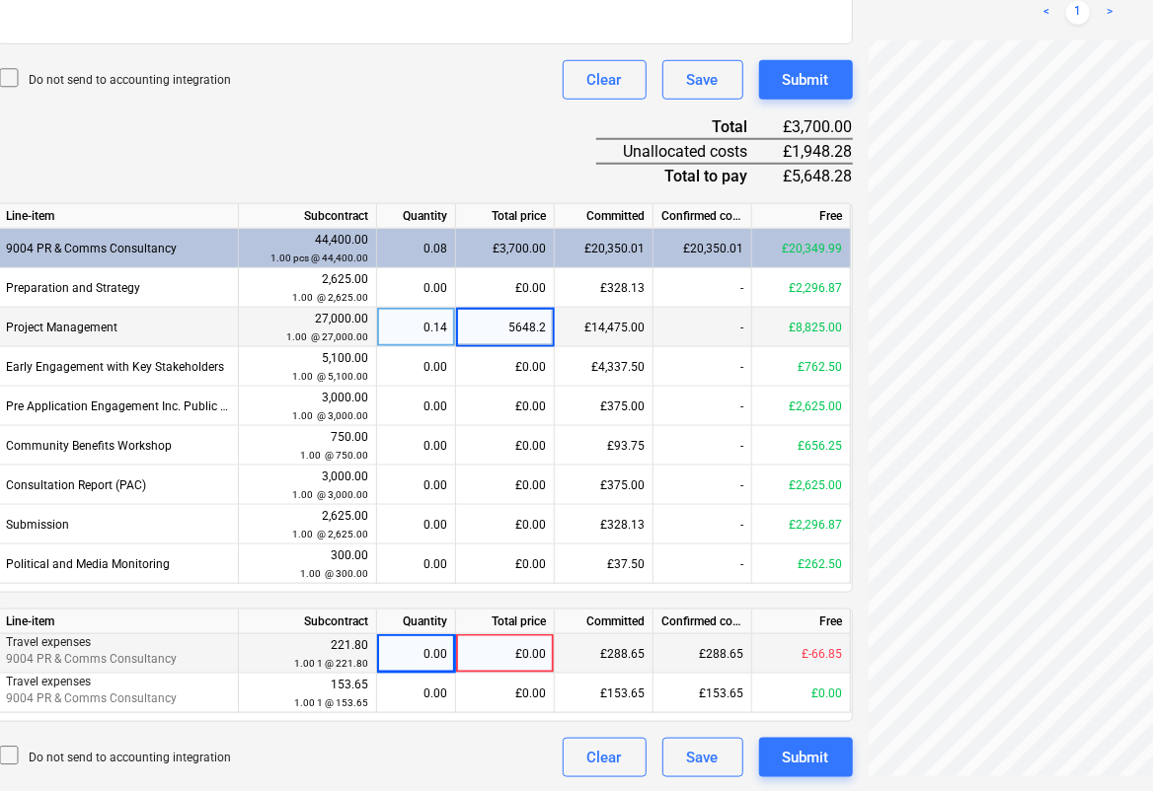
type input "5648.28"
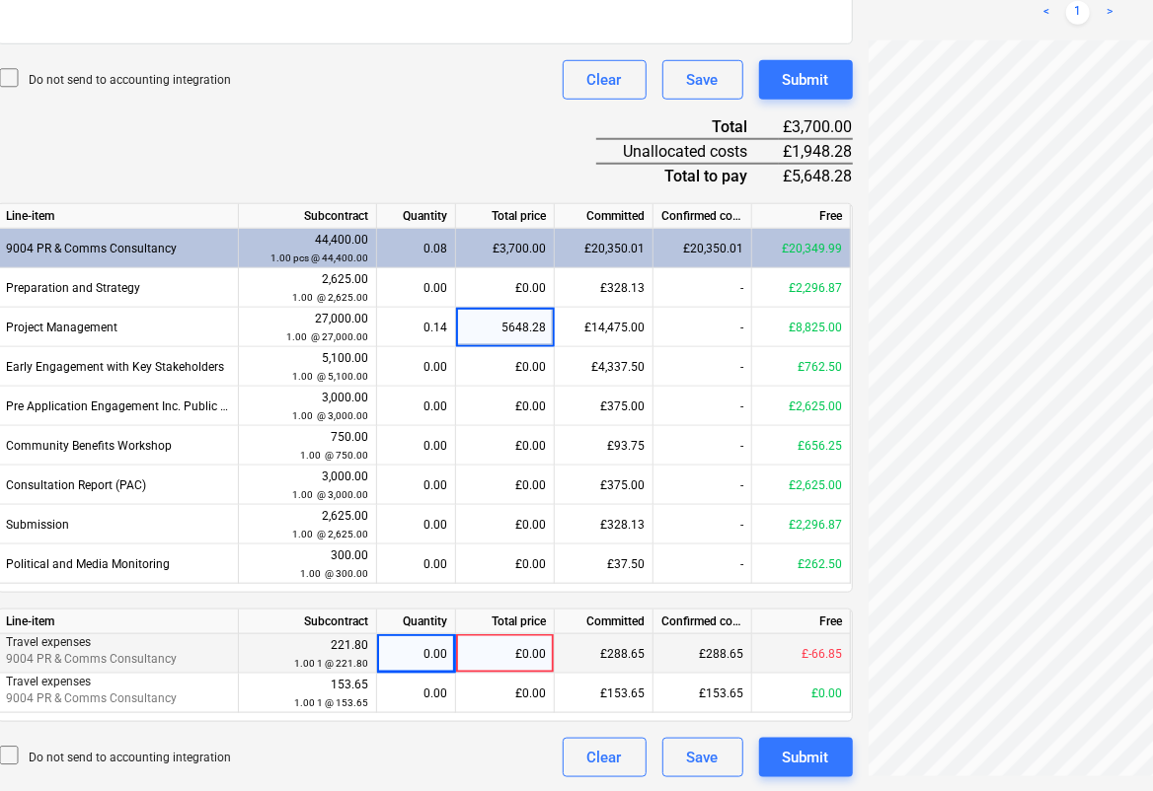
click at [470, 67] on div "Do not send to accounting integration Clear Save Submit" at bounding box center [425, 79] width 856 height 39
click at [1086, 327] on div "Create new document Select company [PERSON_NAME] Media Add new company Select d…" at bounding box center [642, 100] width 1307 height 1372
drag, startPoint x: 791, startPoint y: 98, endPoint x: 1337, endPoint y: 175, distance: 552.1
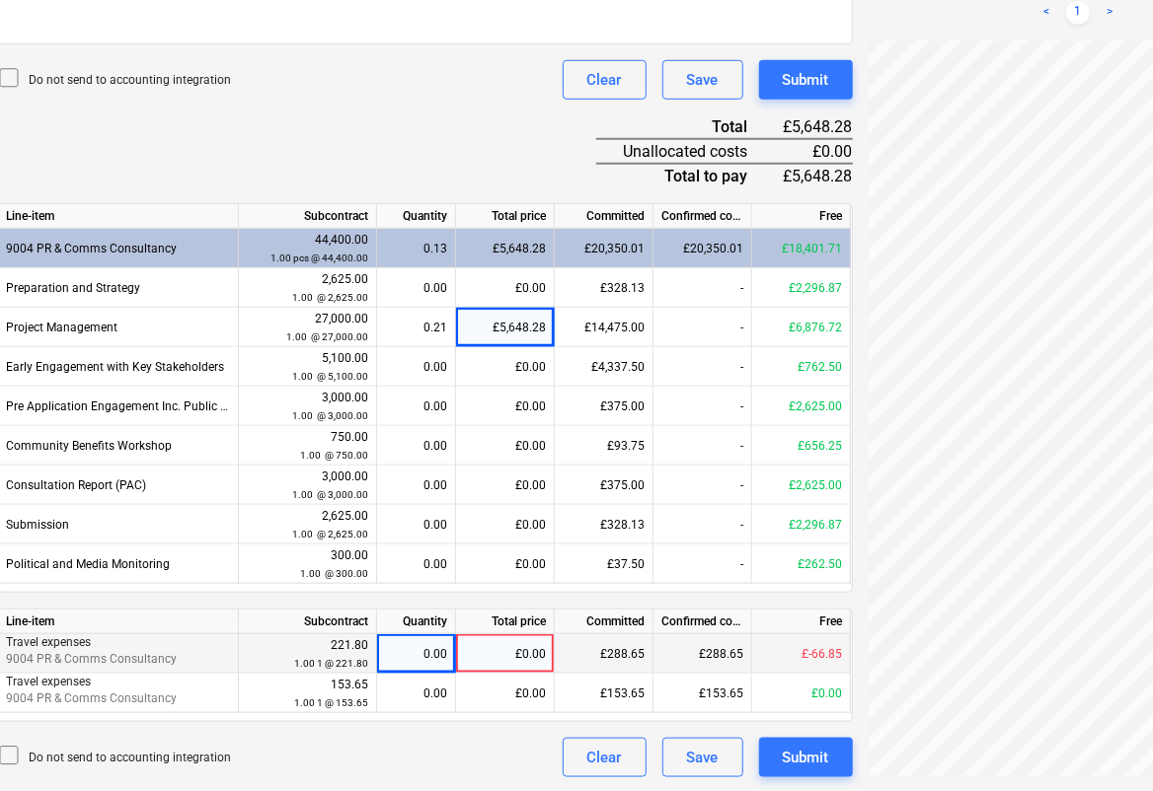
scroll to position [461, 166]
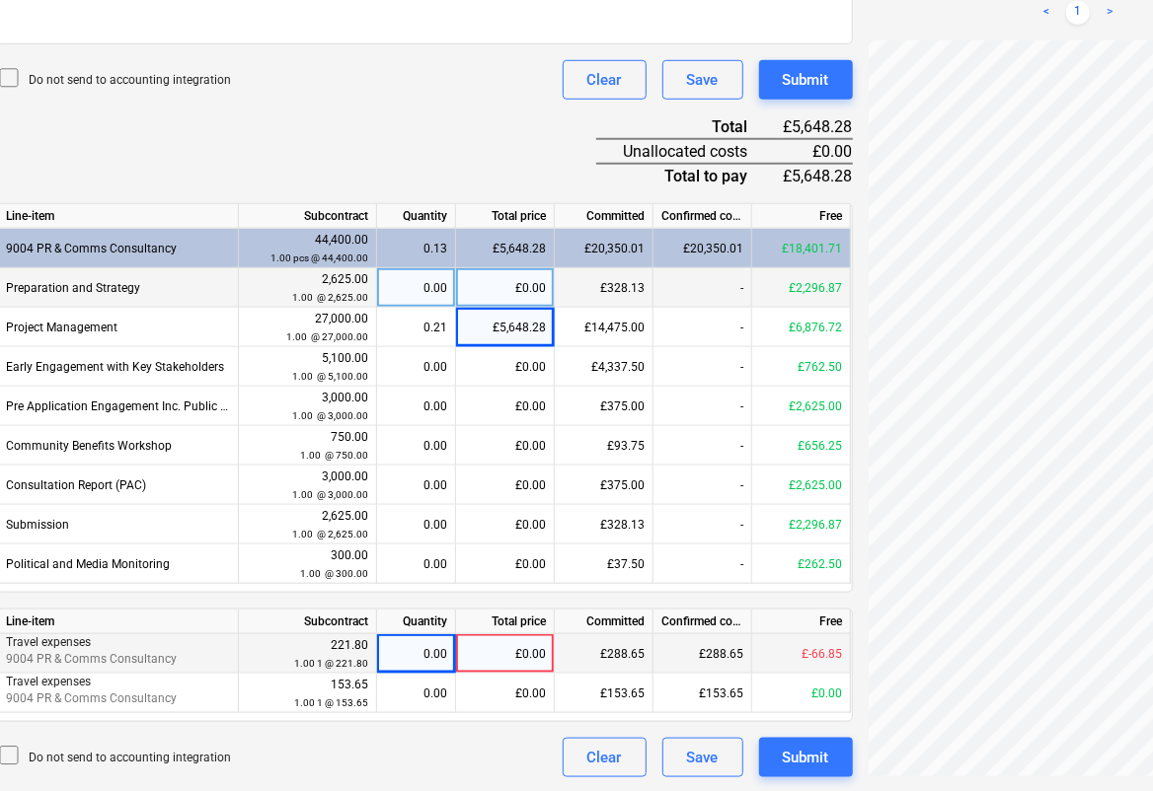
click at [747, 302] on div "Create new document Select company [PERSON_NAME] Media Add new company Select d…" at bounding box center [642, 100] width 1307 height 1372
click at [845, 276] on div "Create new document Select company [PERSON_NAME] Media Add new company Select d…" at bounding box center [642, 100] width 1307 height 1372
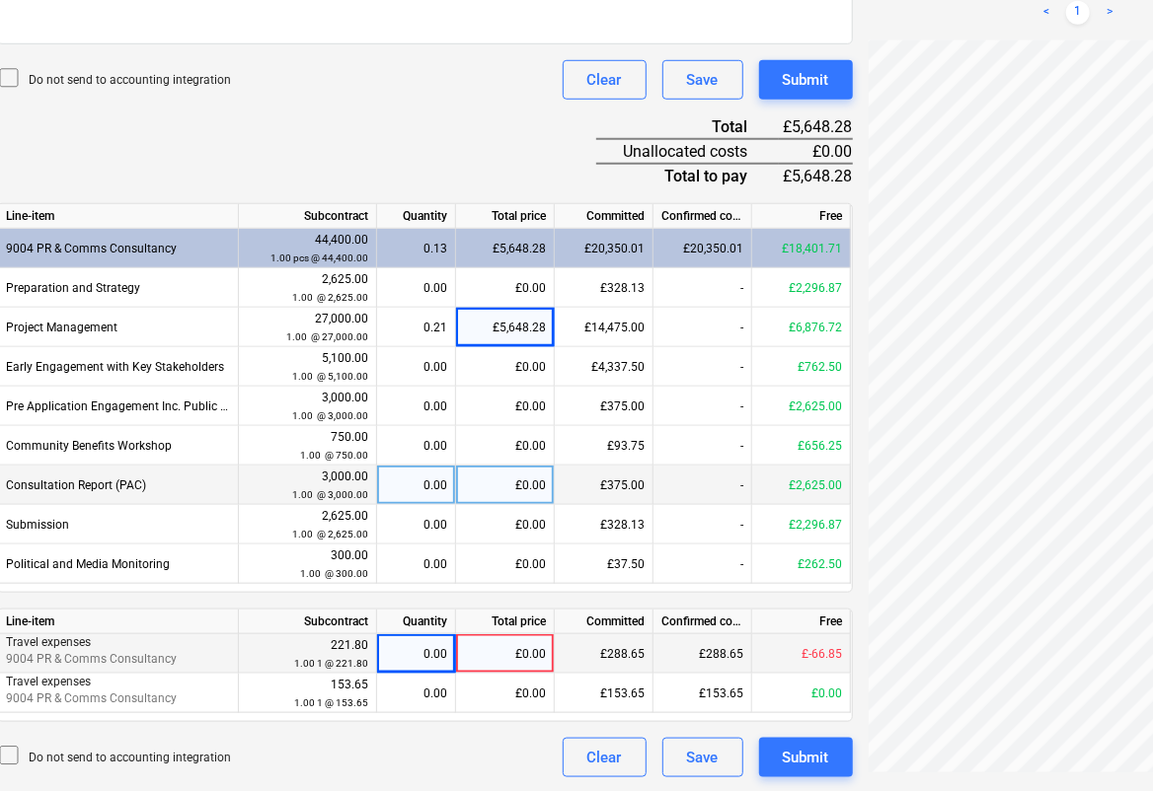
click at [815, 464] on div "Create new document Select company [PERSON_NAME] Media Add new company Select d…" at bounding box center [642, 100] width 1307 height 1372
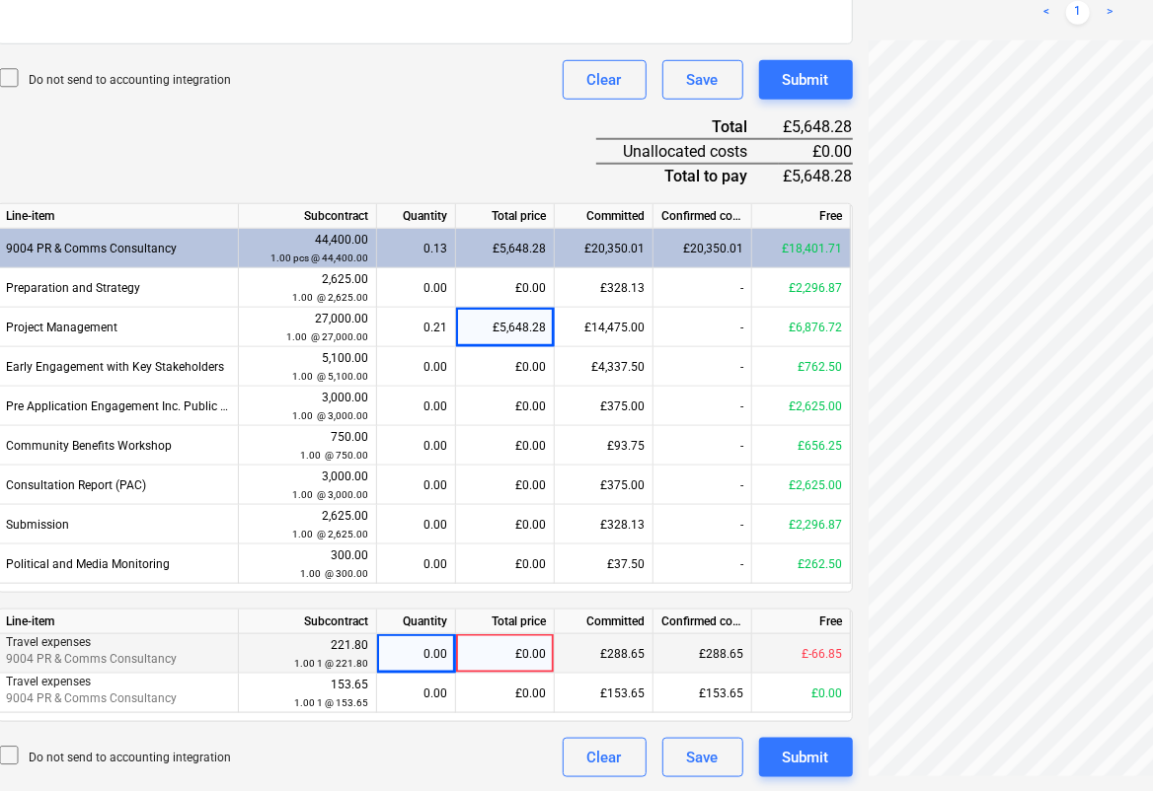
scroll to position [454, 472]
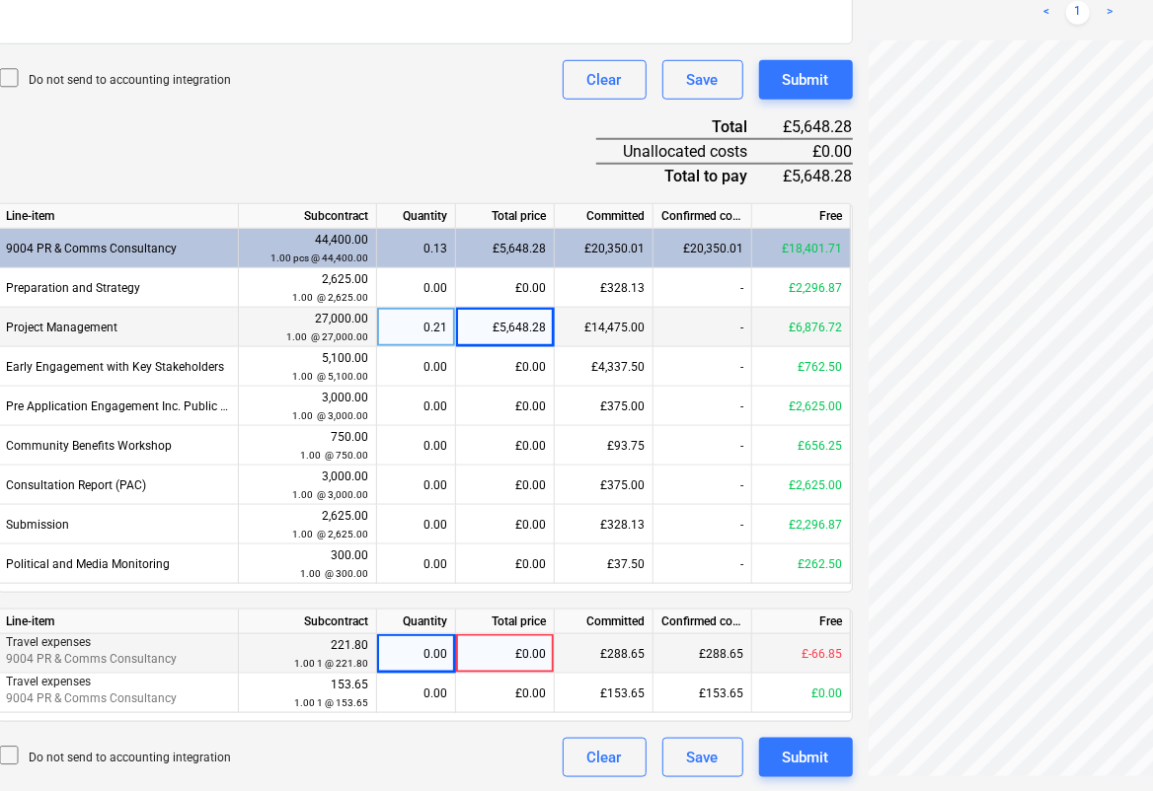
click at [511, 318] on div "£5,648.28" at bounding box center [505, 327] width 99 height 39
type input "4706.9"
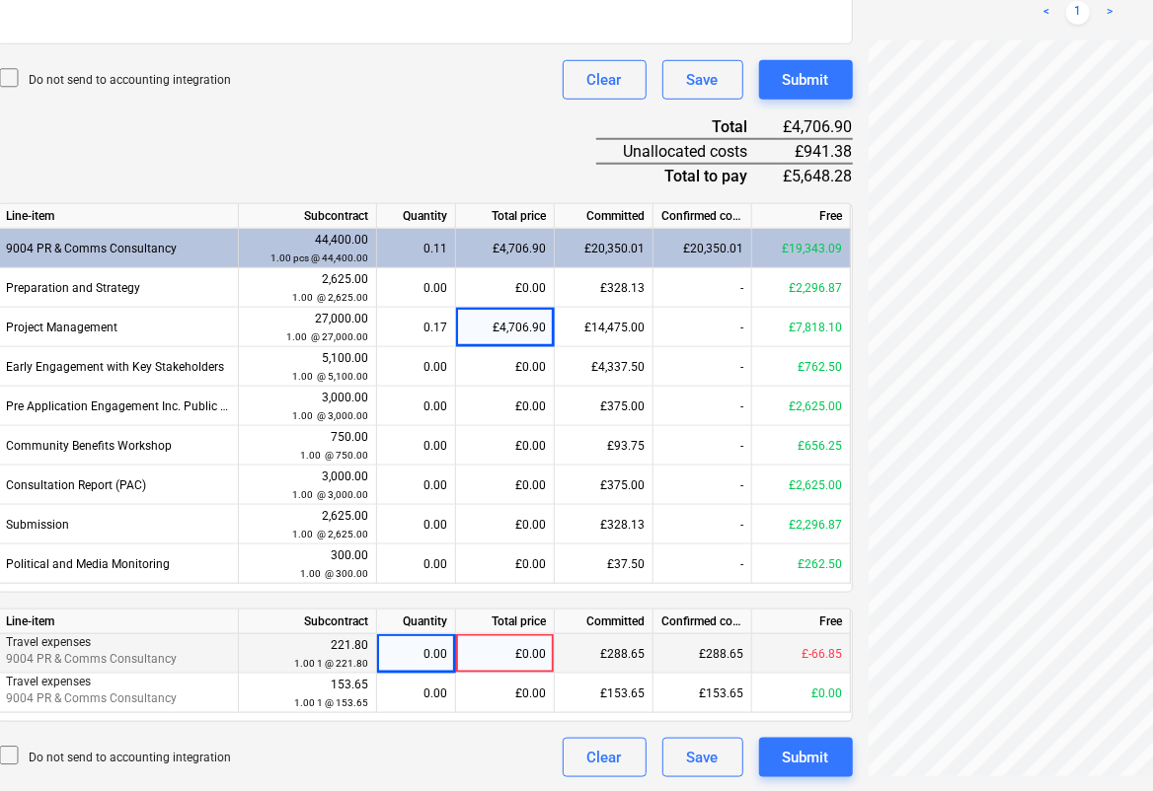
click at [846, 400] on div "Create new document Select company [PERSON_NAME] Media Add new company Select d…" at bounding box center [642, 100] width 1307 height 1372
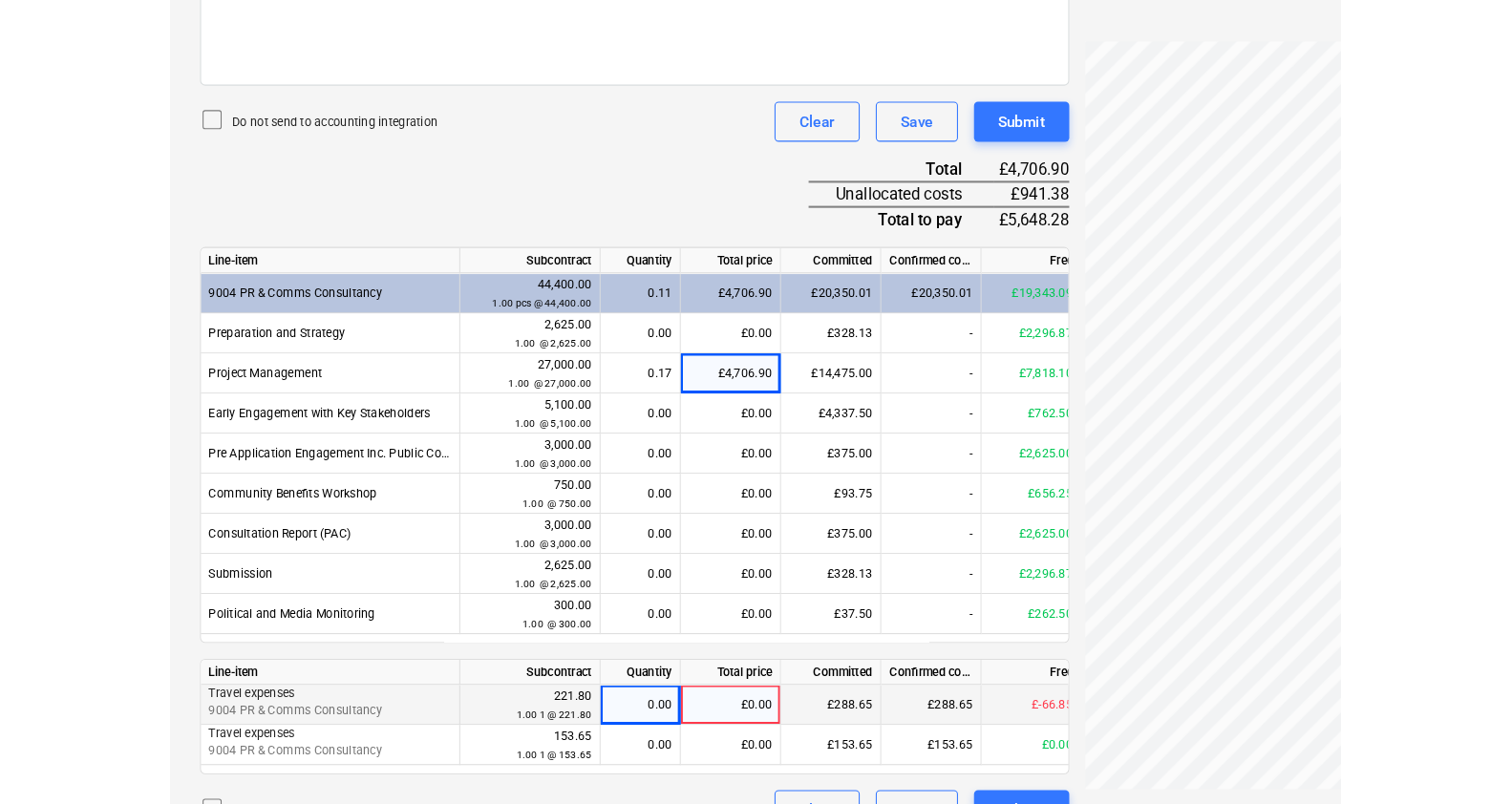
scroll to position [374, 265]
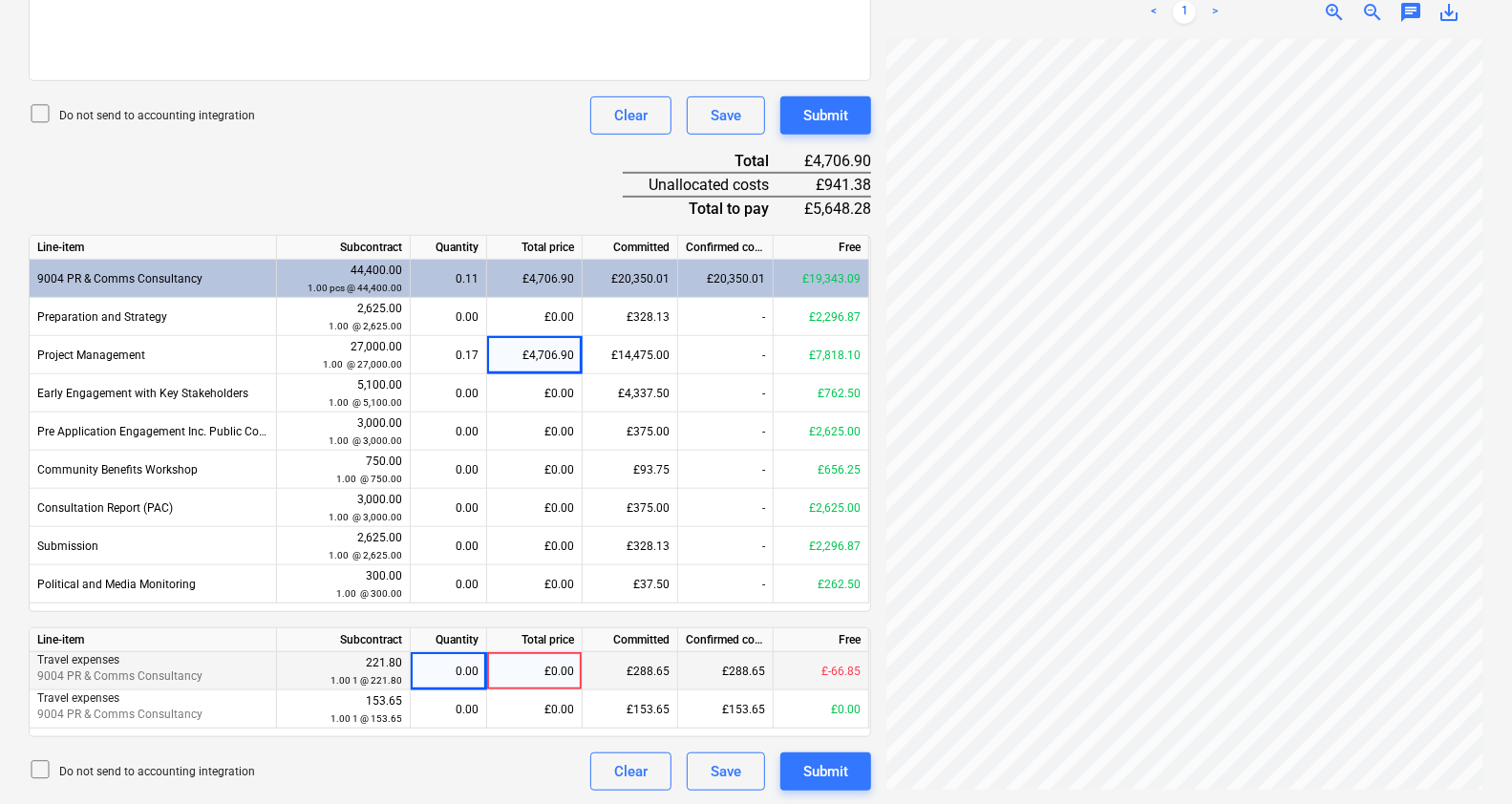
click at [481, 146] on div "Document name help Galileo Empower Uk Ltd June 016.docx Invoice number (optiona…" at bounding box center [450, 231] width 842 height 1118
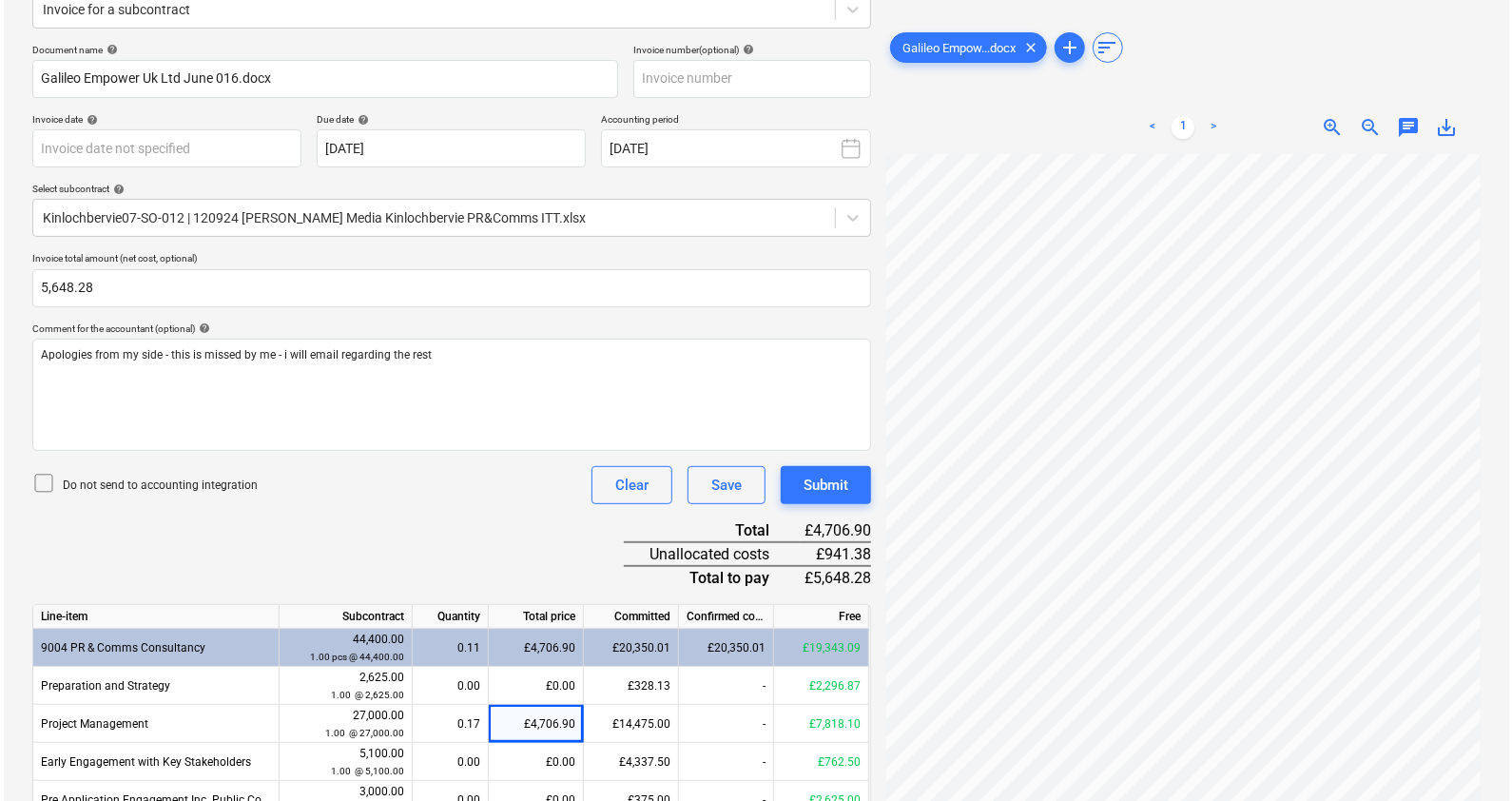
scroll to position [252, 0]
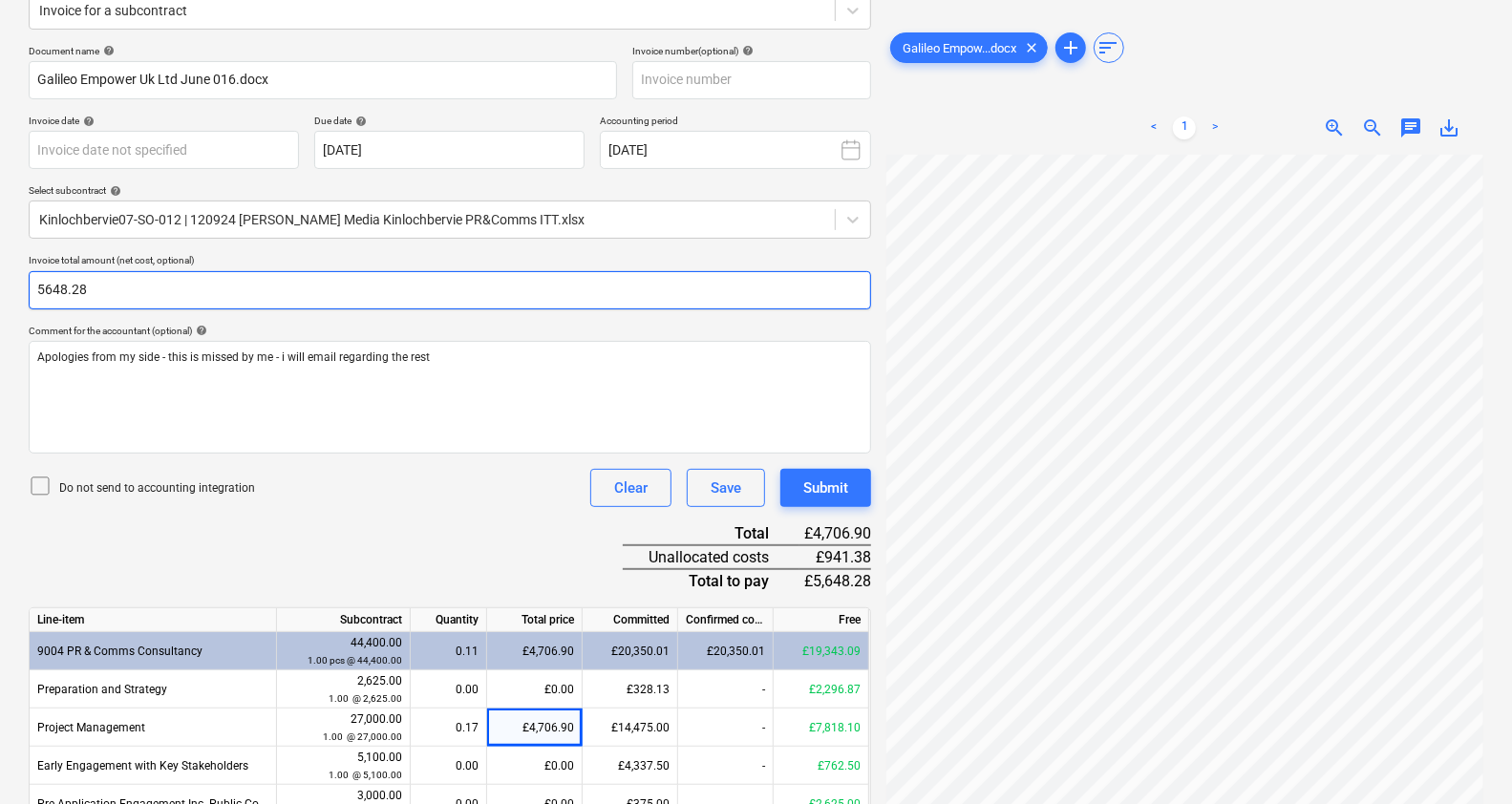
click at [140, 289] on input "5648.28" at bounding box center [450, 289] width 842 height 38
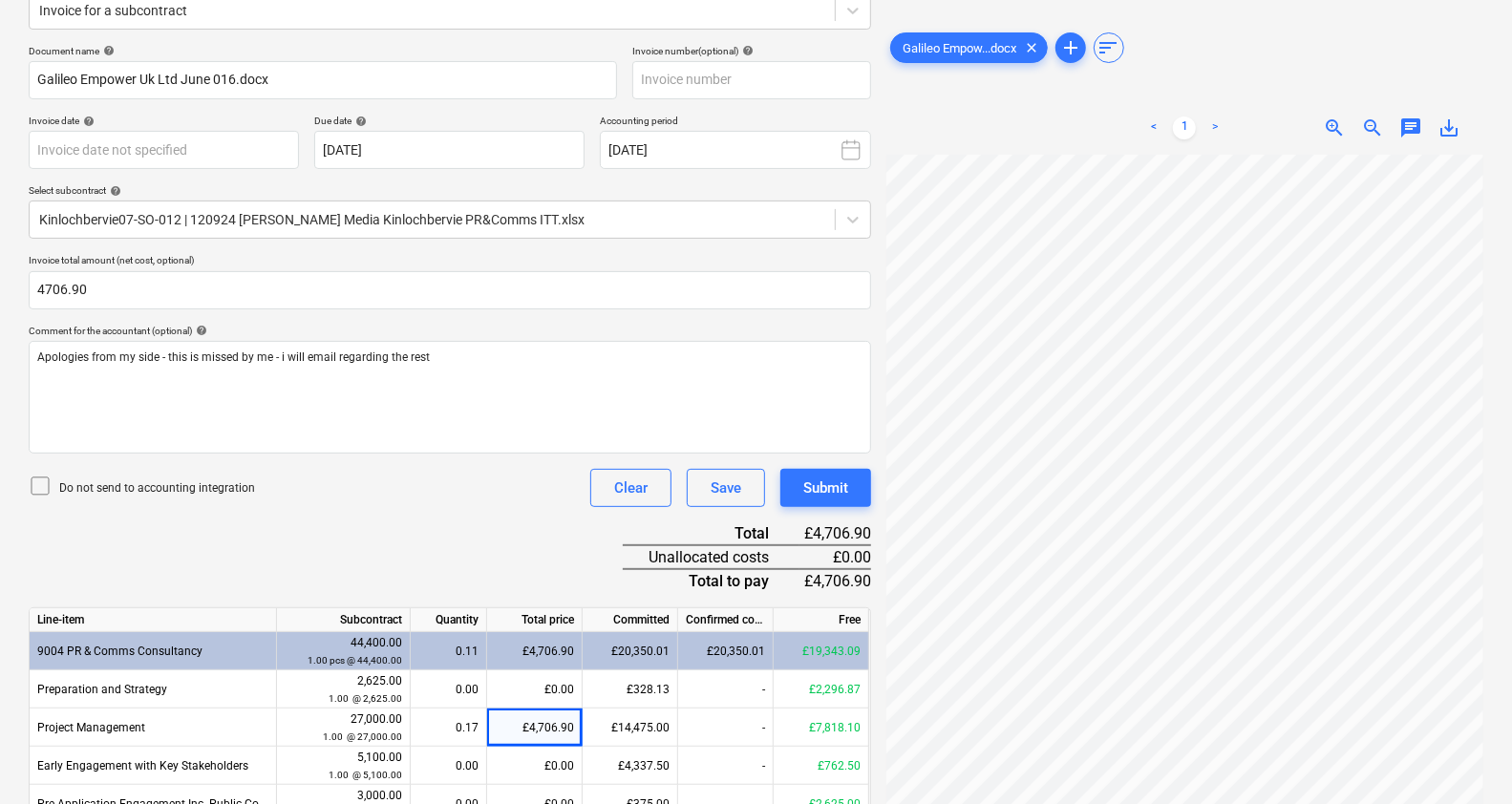
type input "4,706.90"
click at [444, 597] on div "Document name help Galileo Empower Uk Ltd June 016.docx Invoice number (optiona…" at bounding box center [450, 604] width 842 height 1118
click at [817, 485] on div "Submit" at bounding box center [826, 488] width 45 height 25
